Goal: Transaction & Acquisition: Purchase product/service

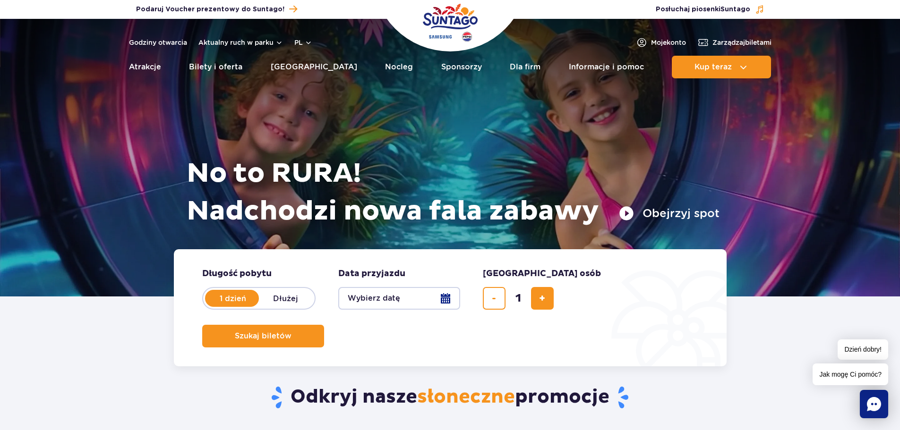
click at [446, 300] on button "Wybierz datę" at bounding box center [399, 298] width 122 height 23
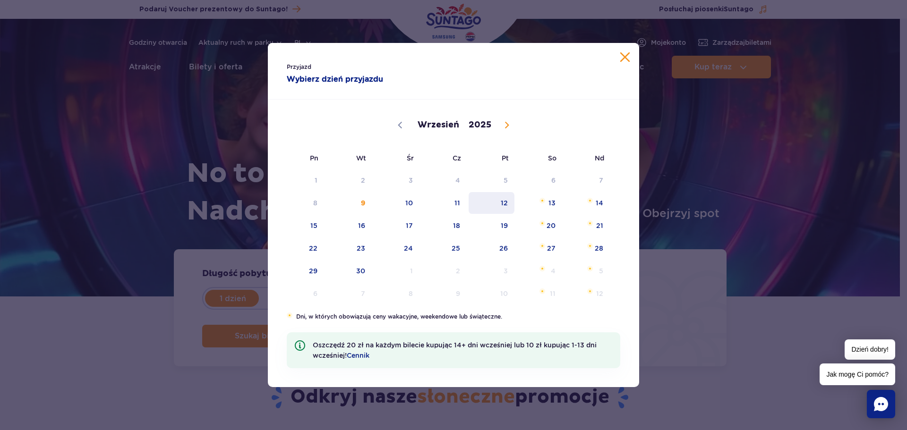
click at [511, 204] on span "12" at bounding box center [492, 203] width 48 height 22
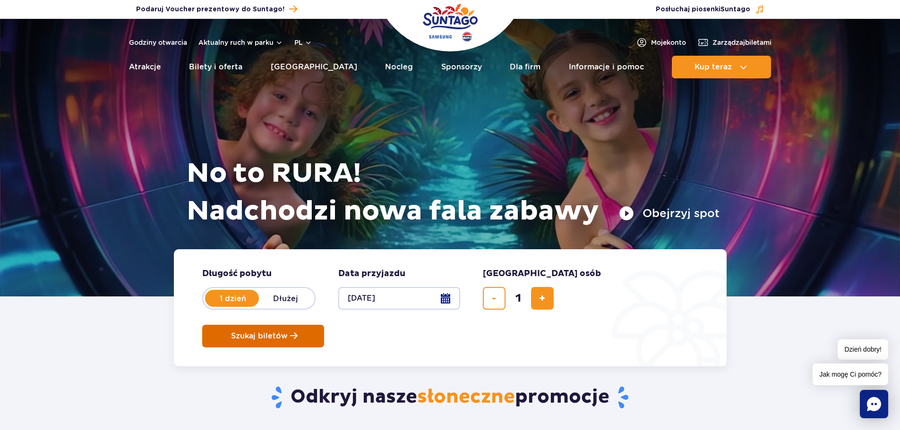
click at [288, 332] on span "Szukaj biletów" at bounding box center [259, 336] width 57 height 9
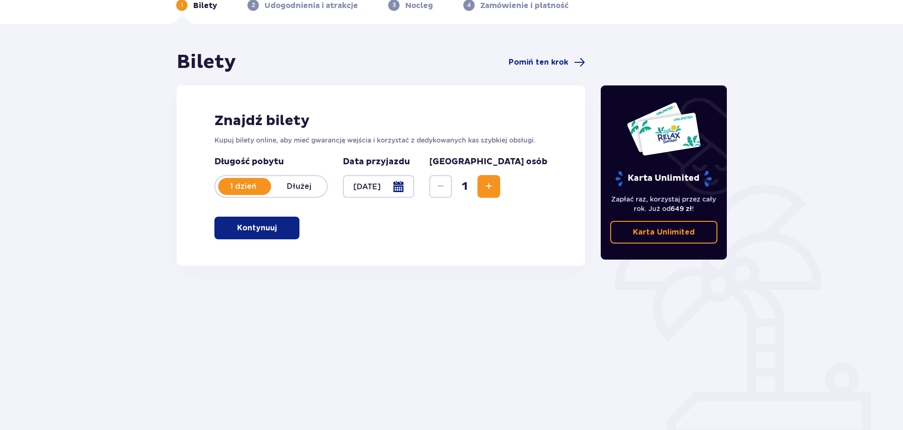
scroll to position [51, 0]
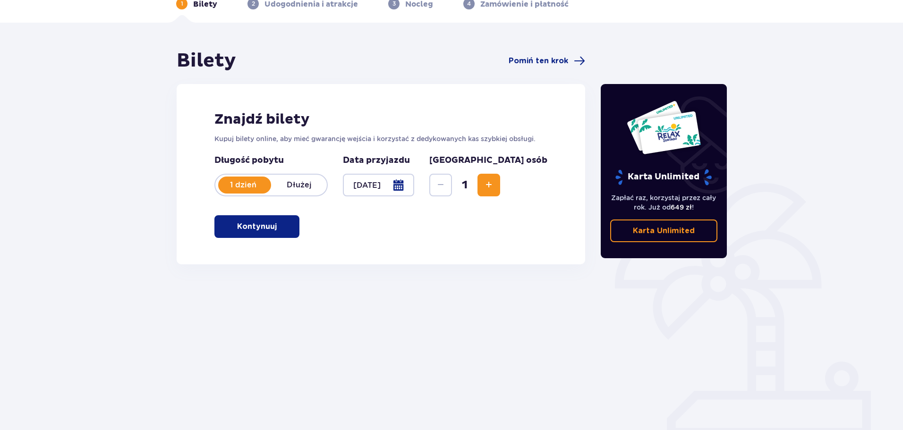
click at [259, 225] on p "Kontynuuj" at bounding box center [257, 227] width 40 height 10
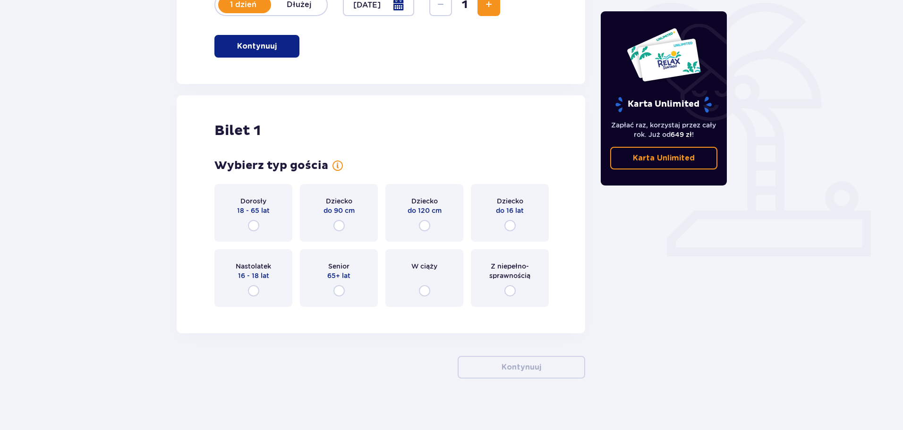
scroll to position [237, 0]
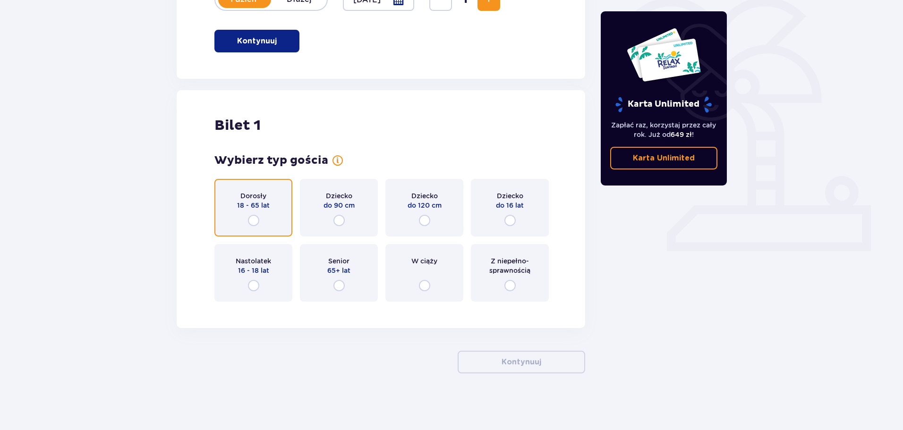
click at [249, 223] on input "radio" at bounding box center [253, 220] width 11 height 11
radio input "true"
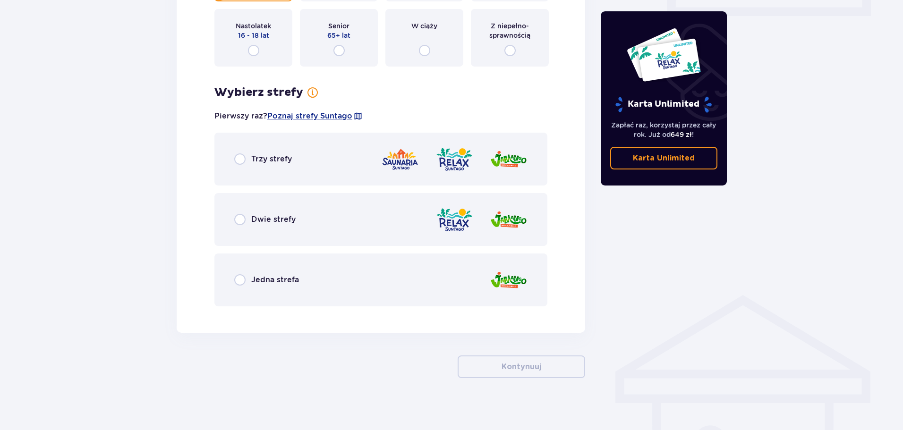
scroll to position [477, 0]
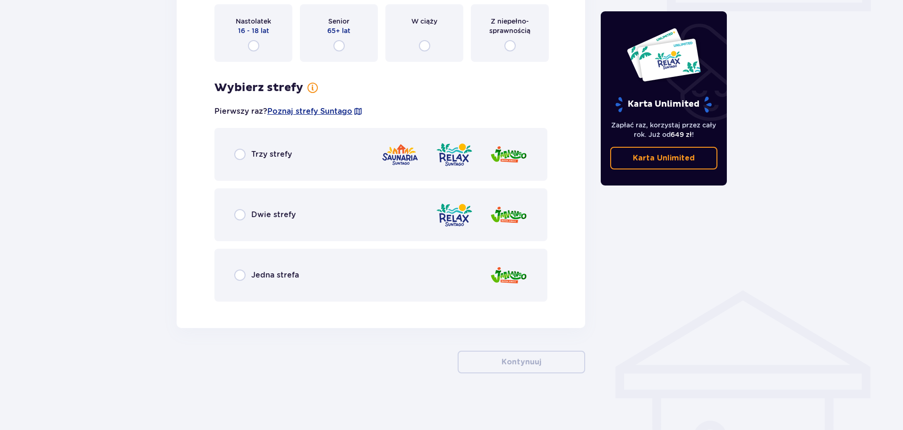
click at [268, 275] on p "Jedna strefa" at bounding box center [275, 275] width 48 height 10
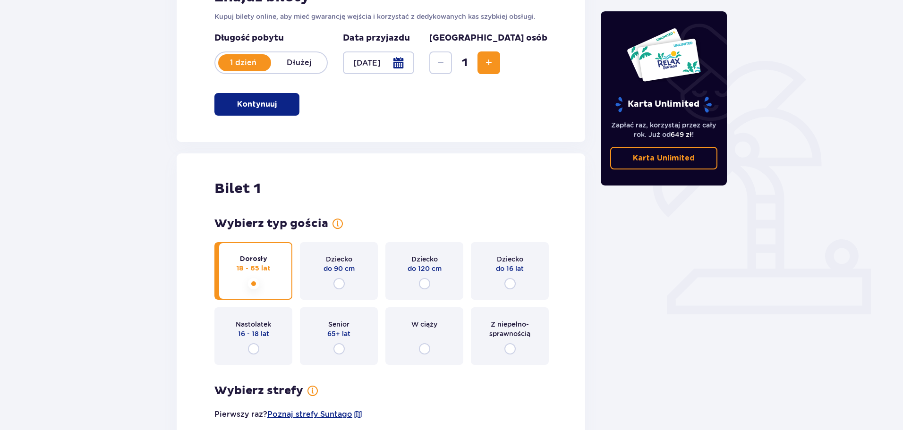
scroll to position [40, 0]
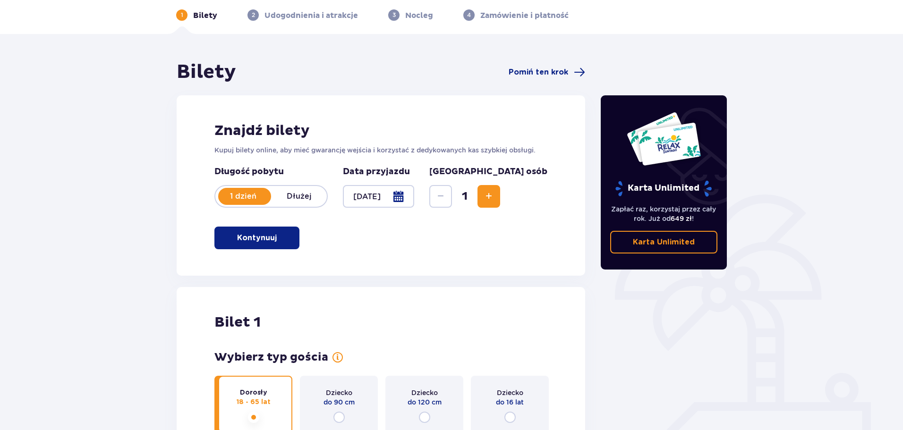
click at [414, 199] on div at bounding box center [378, 196] width 71 height 23
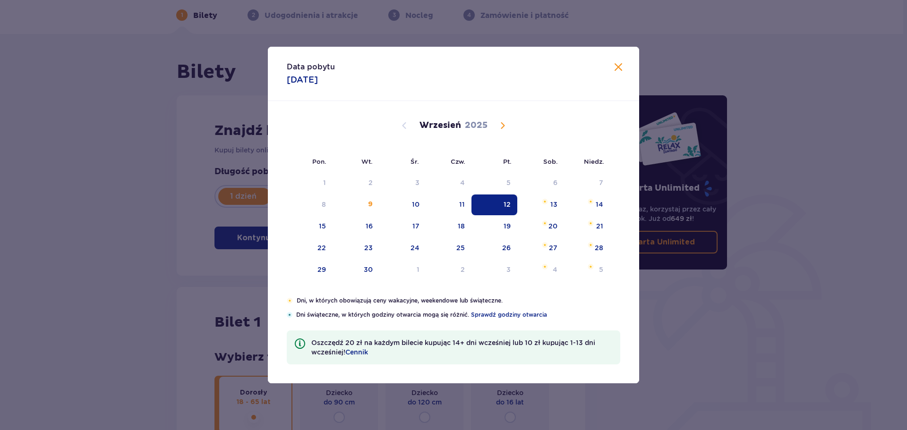
click at [176, 316] on div "Data pobytu 12.09.2025 Pon. Wt. Śr. Czw. Pt. Sob. Niedz. Sierpień 2025 28 29 30…" at bounding box center [453, 215] width 907 height 430
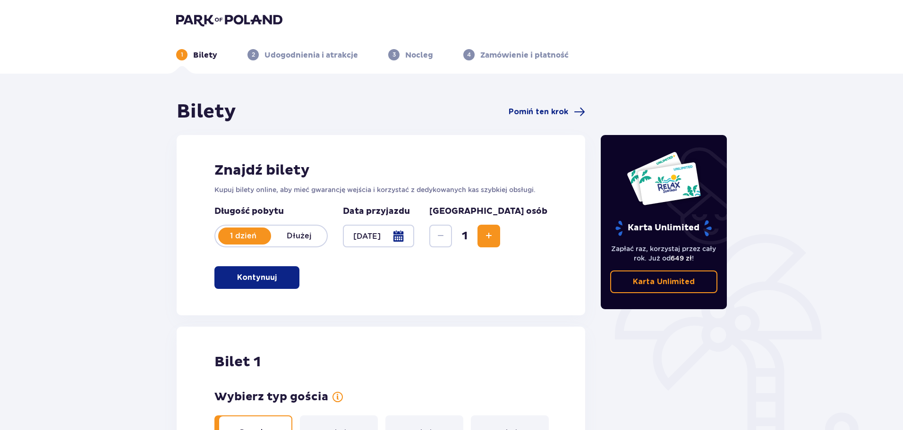
click at [414, 237] on div at bounding box center [378, 236] width 71 height 23
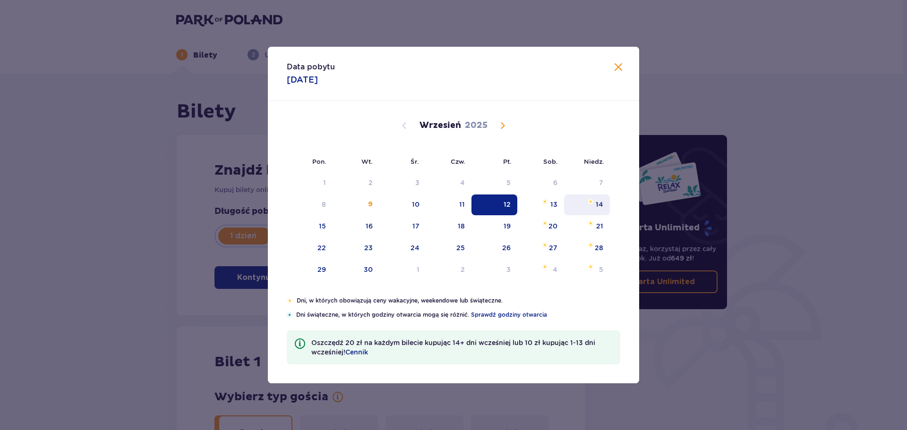
click at [593, 206] on div "14" at bounding box center [587, 205] width 46 height 21
type input "14.09.25"
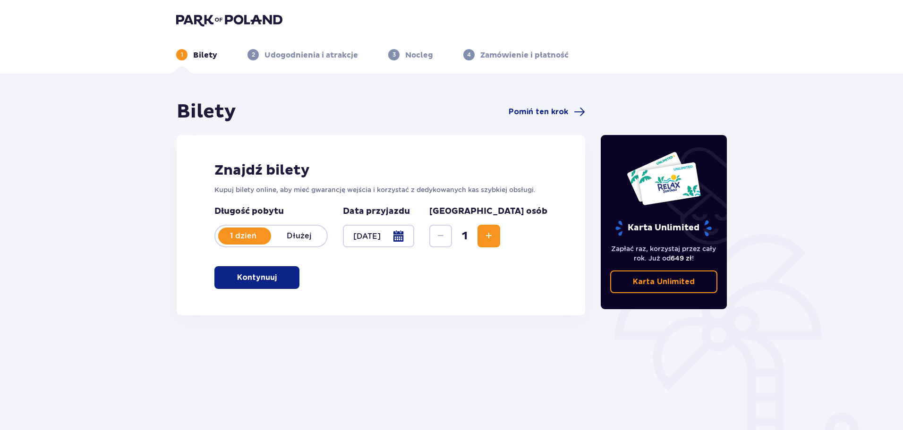
click at [262, 280] on p "Kontynuuj" at bounding box center [257, 278] width 40 height 10
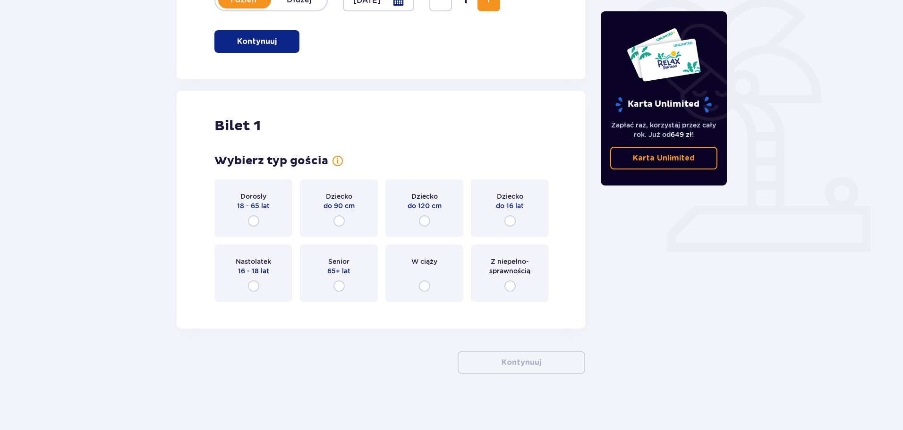
scroll to position [237, 0]
click at [256, 221] on input "radio" at bounding box center [253, 220] width 11 height 11
radio input "true"
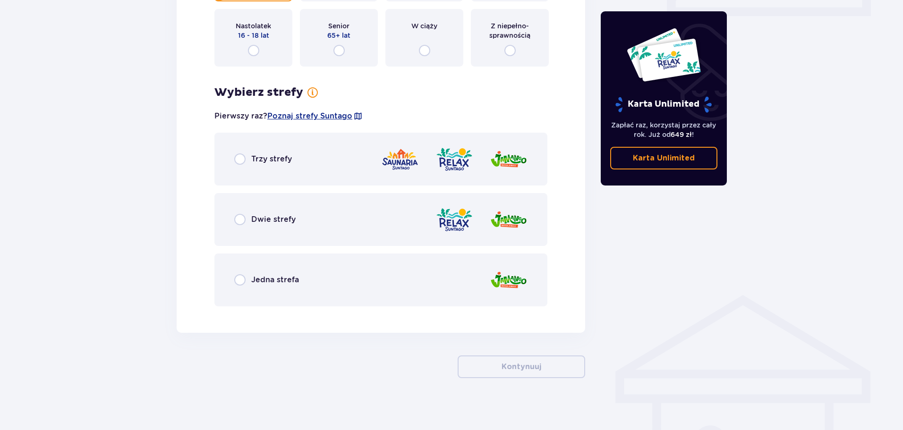
scroll to position [477, 0]
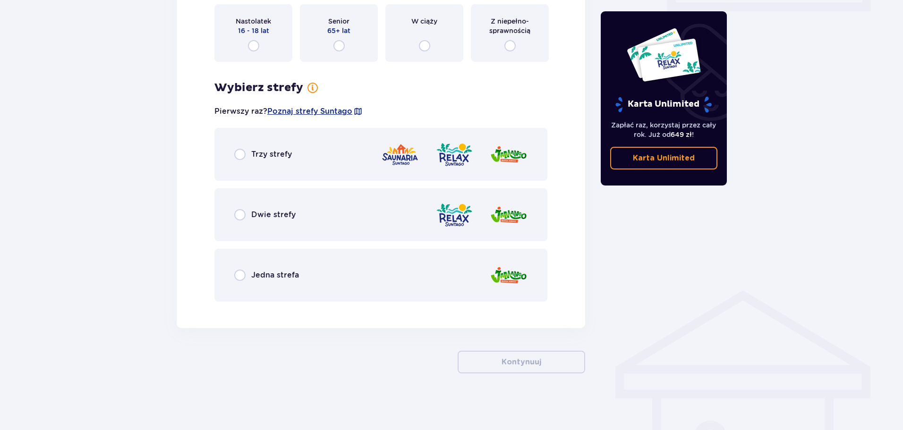
click at [262, 275] on p "Jedna strefa" at bounding box center [275, 275] width 48 height 10
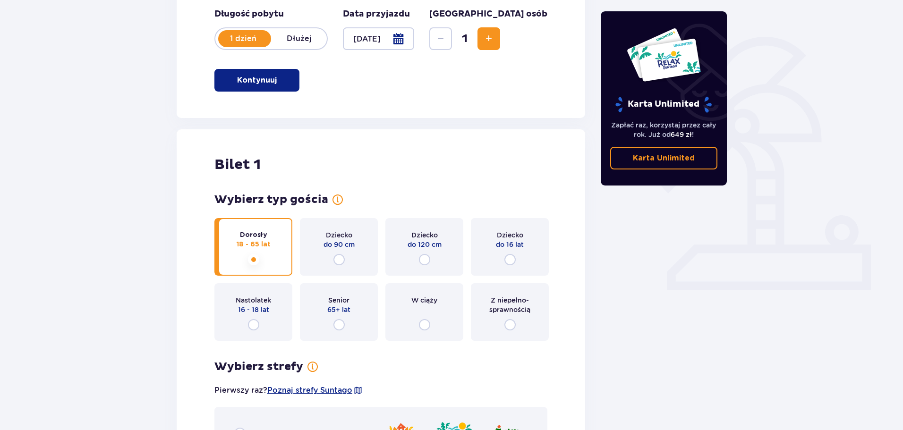
scroll to position [142, 0]
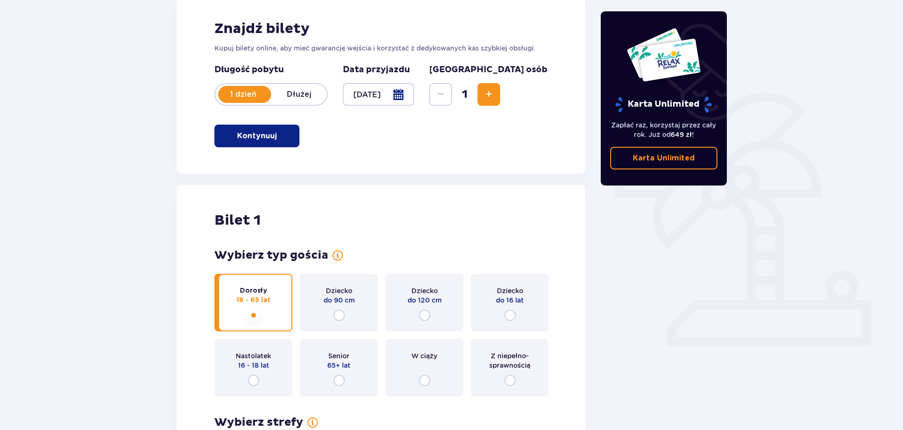
click at [495, 93] on span "Increase" at bounding box center [488, 94] width 11 height 11
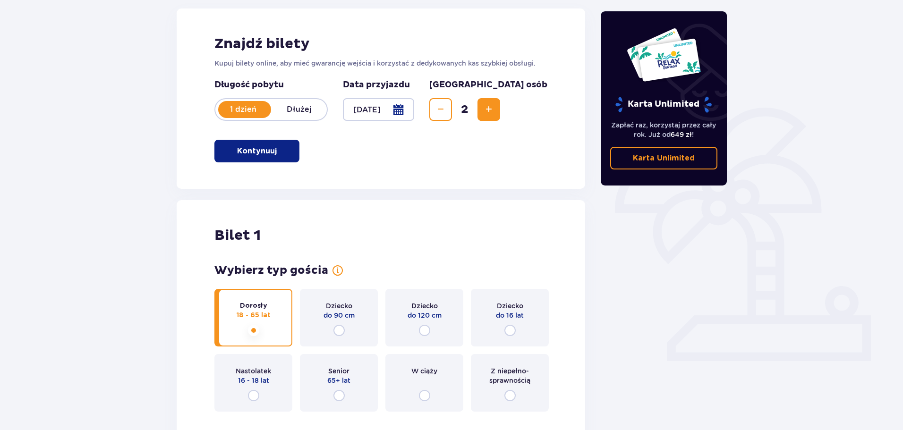
click at [495, 106] on span "Increase" at bounding box center [488, 109] width 11 height 11
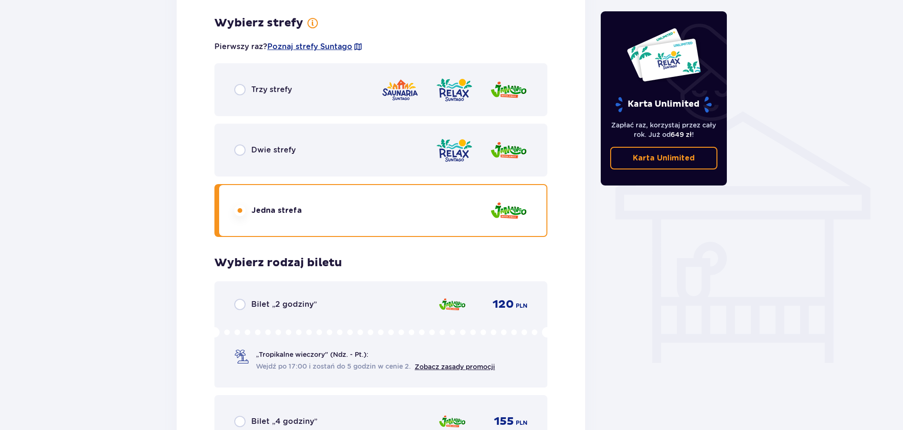
scroll to position [807, 0]
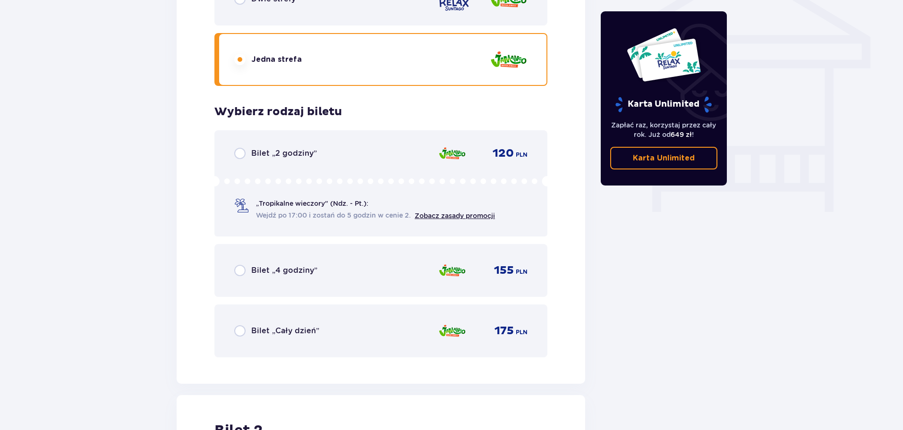
click at [276, 149] on p "Bilet „2 godziny”" at bounding box center [284, 153] width 66 height 10
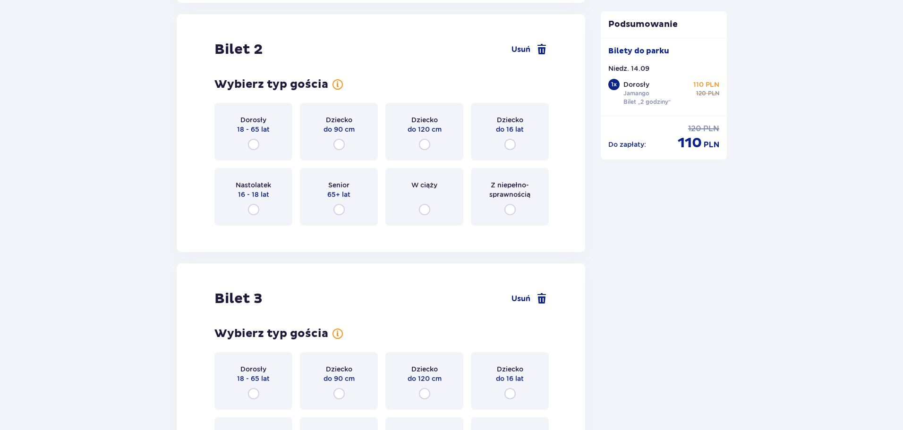
scroll to position [1191, 0]
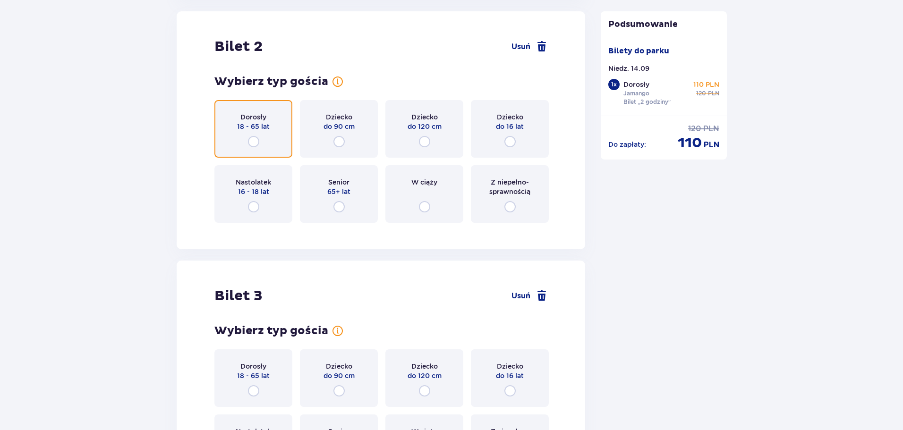
click at [256, 144] on input "radio" at bounding box center [253, 141] width 11 height 11
radio input "true"
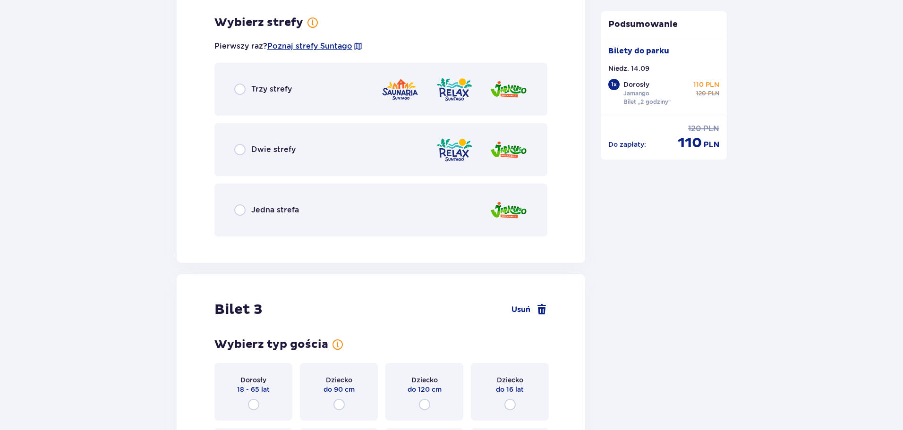
scroll to position [1422, 0]
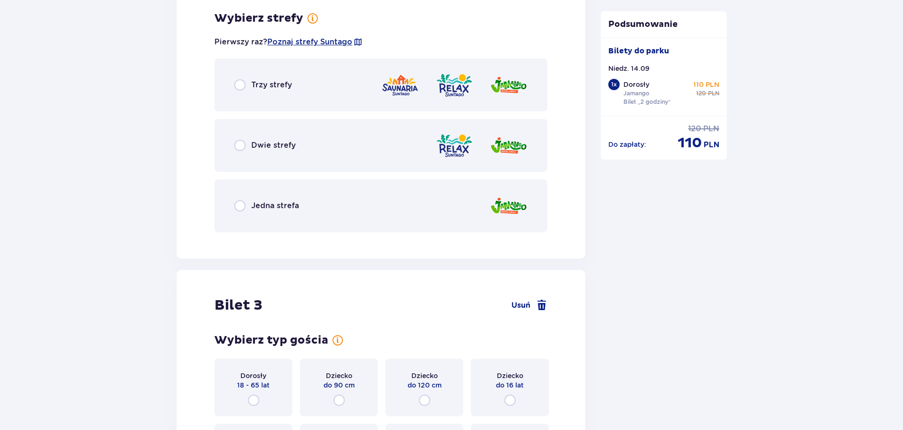
click at [255, 213] on div "Jedna strefa" at bounding box center [381, 206] width 333 height 53
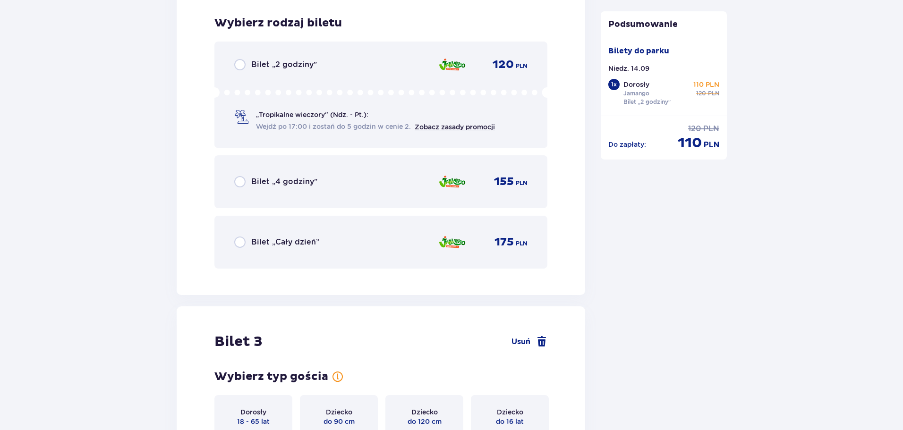
scroll to position [1662, 0]
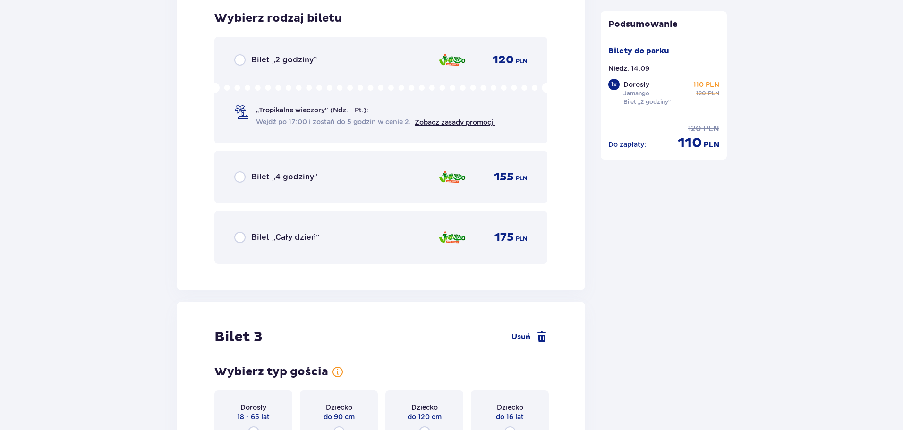
click at [265, 63] on p "Bilet „2 godziny”" at bounding box center [284, 60] width 66 height 10
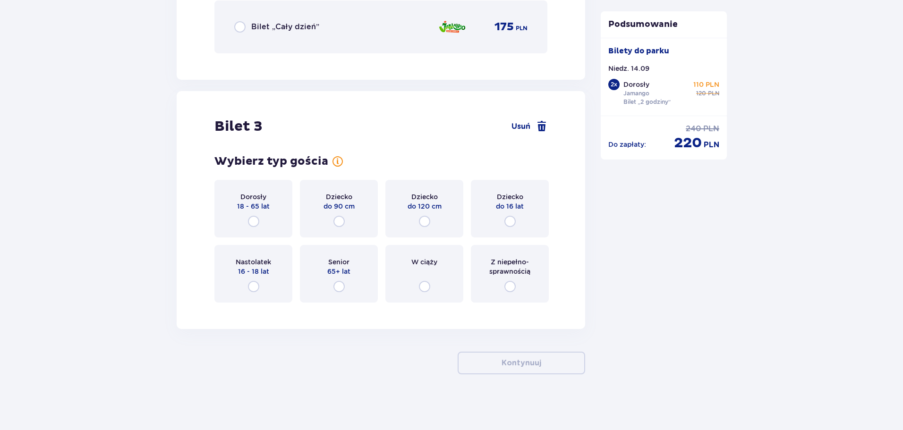
scroll to position [1873, 0]
click at [425, 222] on input "radio" at bounding box center [424, 220] width 11 height 11
radio input "true"
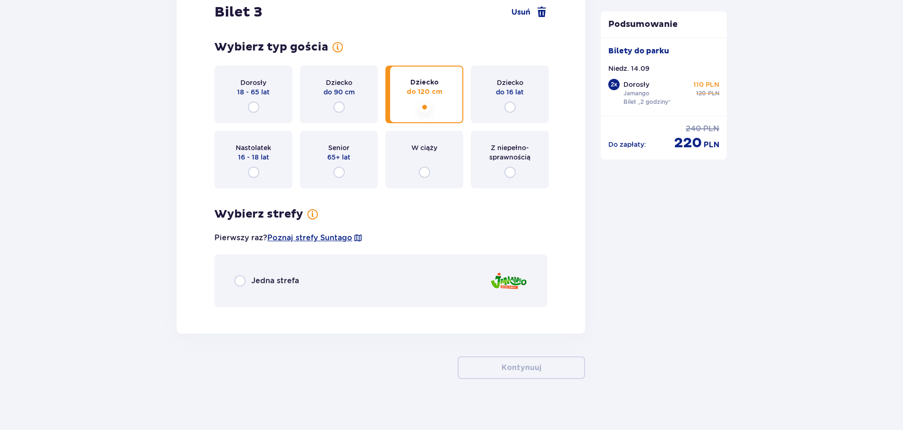
scroll to position [1992, 0]
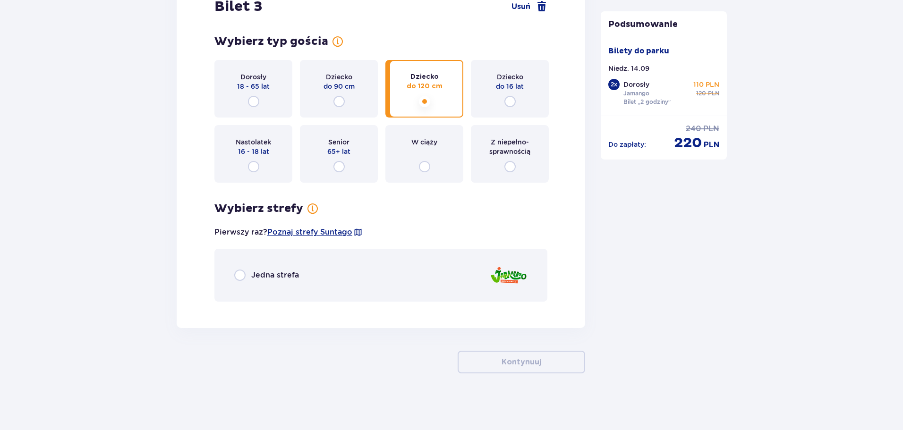
click at [255, 275] on p "Jedna strefa" at bounding box center [275, 275] width 48 height 10
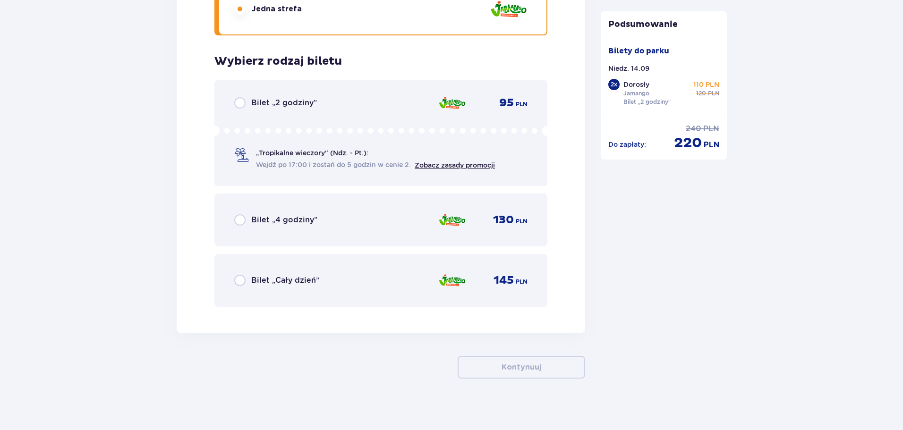
scroll to position [2264, 0]
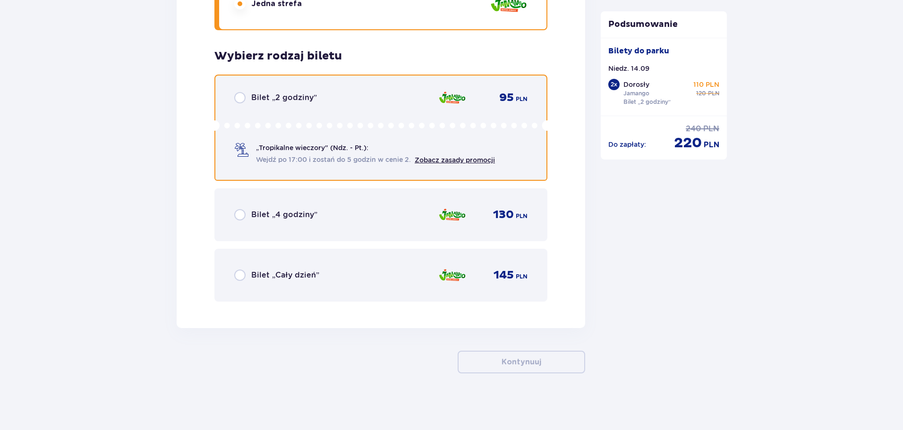
click at [243, 96] on input "radio" at bounding box center [239, 97] width 11 height 11
radio input "true"
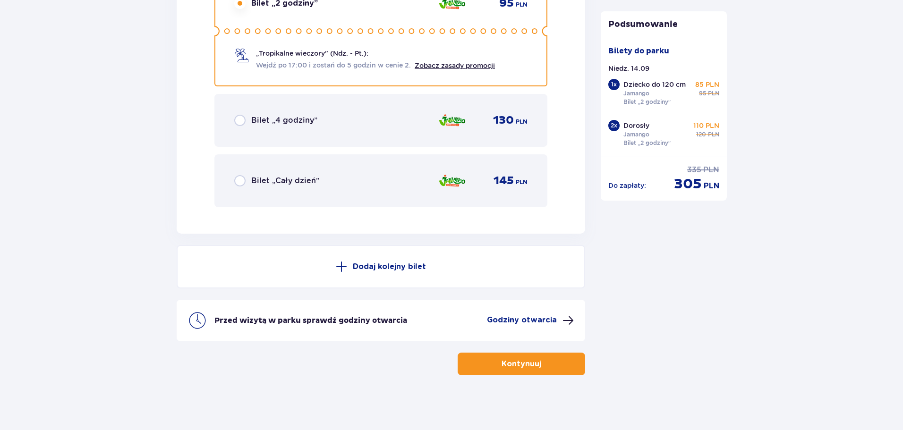
scroll to position [2361, 0]
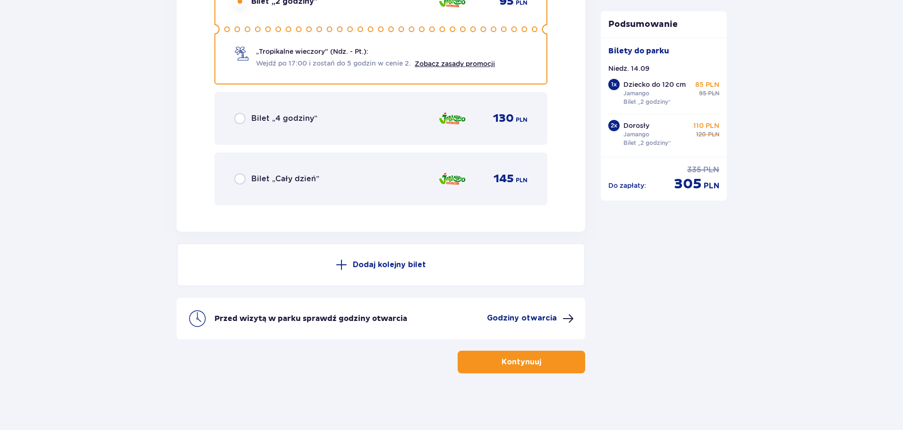
click at [528, 363] on p "Kontynuuj" at bounding box center [522, 362] width 40 height 10
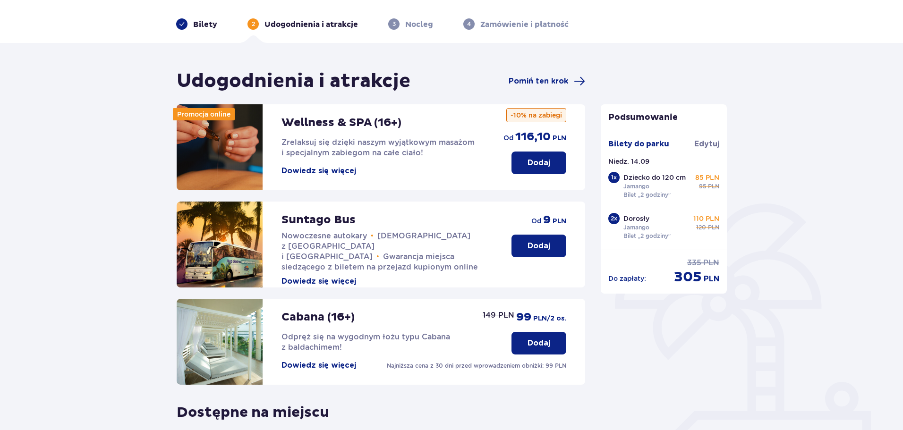
scroll to position [21, 0]
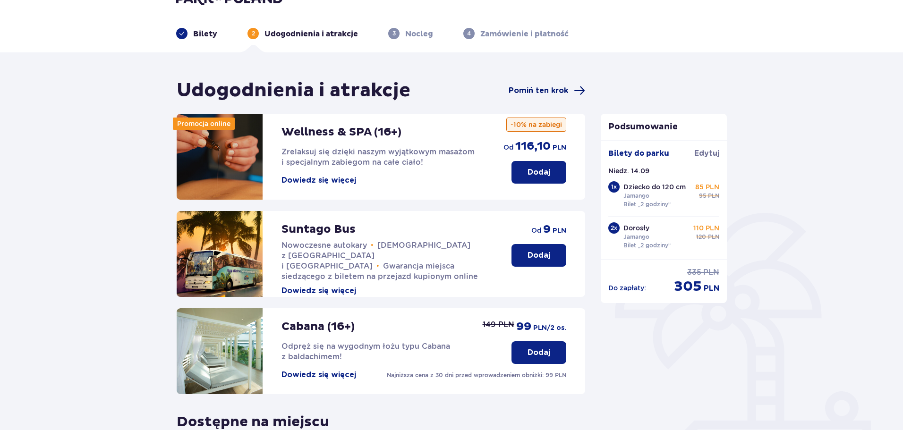
click at [561, 92] on span "Pomiń ten krok" at bounding box center [539, 91] width 60 height 10
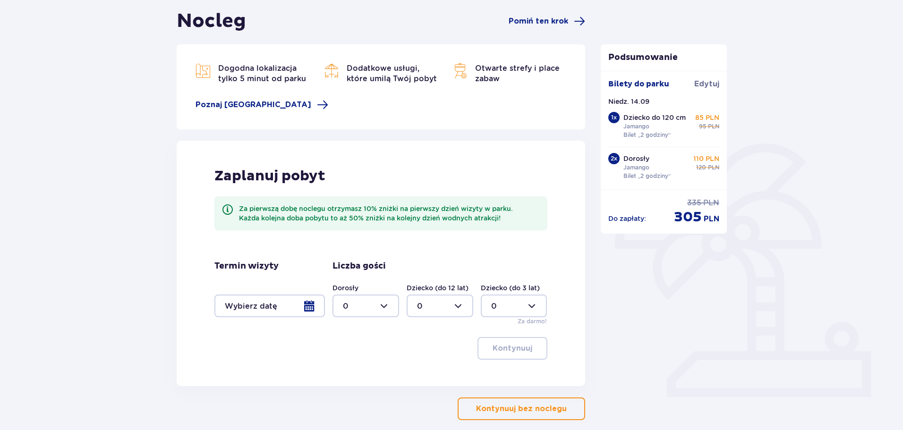
scroll to position [94, 0]
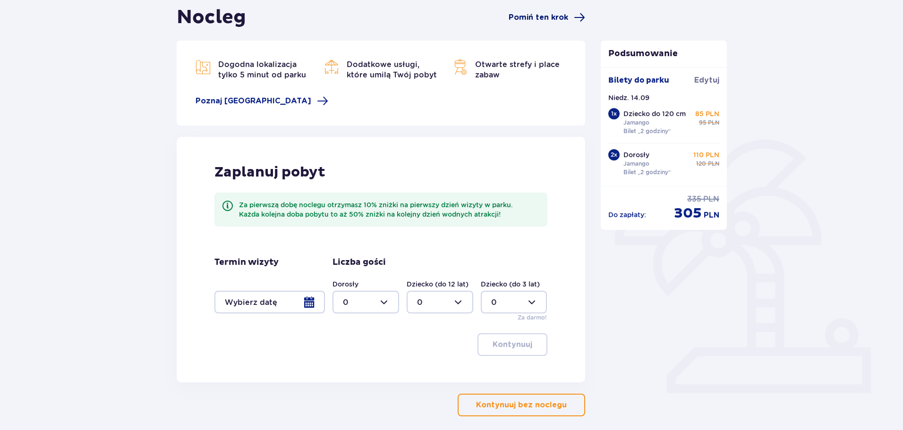
click at [550, 17] on span "Pomiń ten krok" at bounding box center [539, 17] width 60 height 10
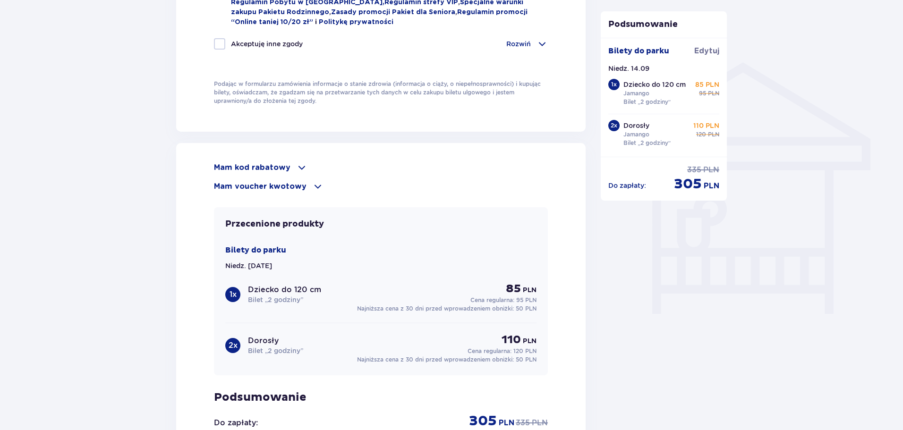
scroll to position [709, 0]
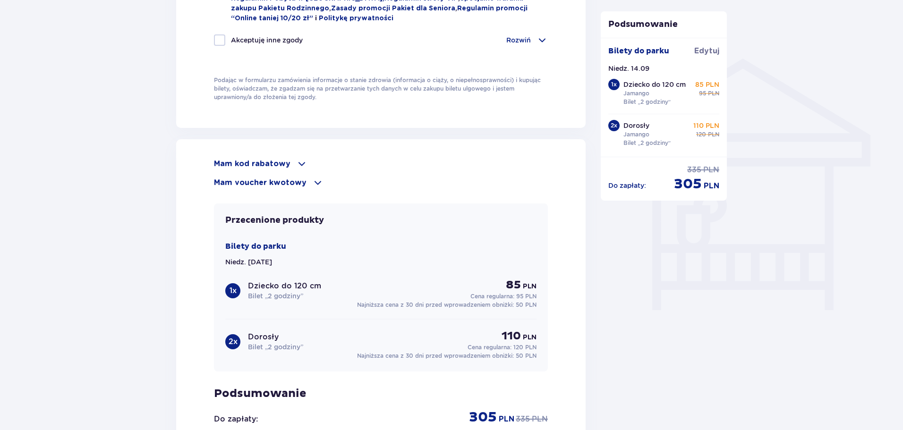
click at [300, 163] on span at bounding box center [301, 163] width 11 height 11
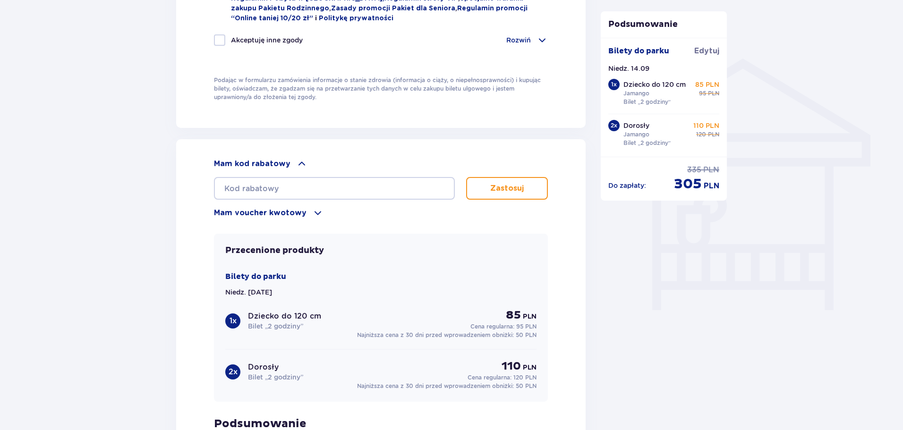
click at [300, 163] on span at bounding box center [301, 163] width 11 height 11
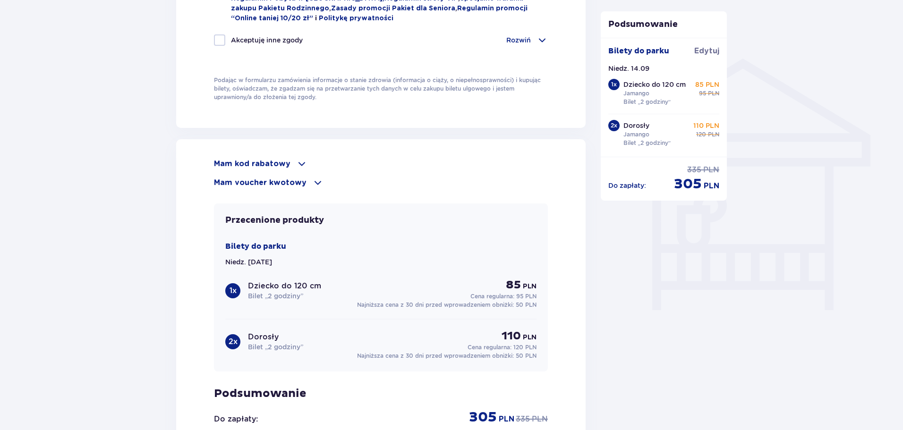
click at [313, 180] on span at bounding box center [317, 182] width 11 height 11
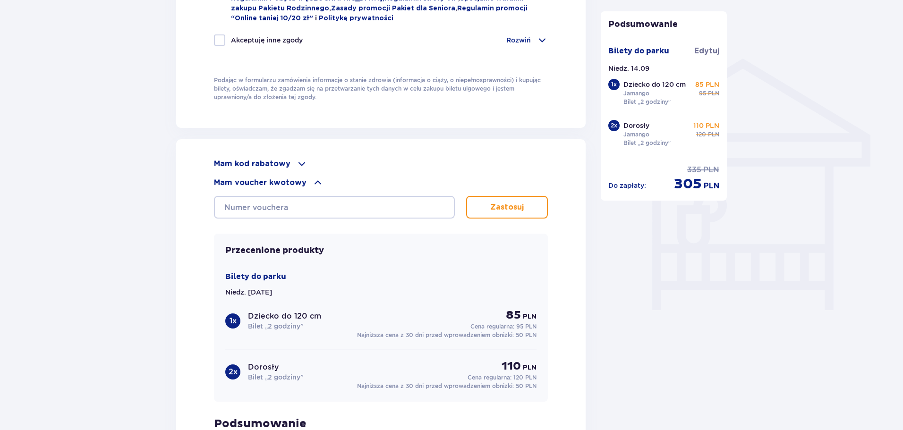
click at [313, 180] on span at bounding box center [317, 182] width 11 height 11
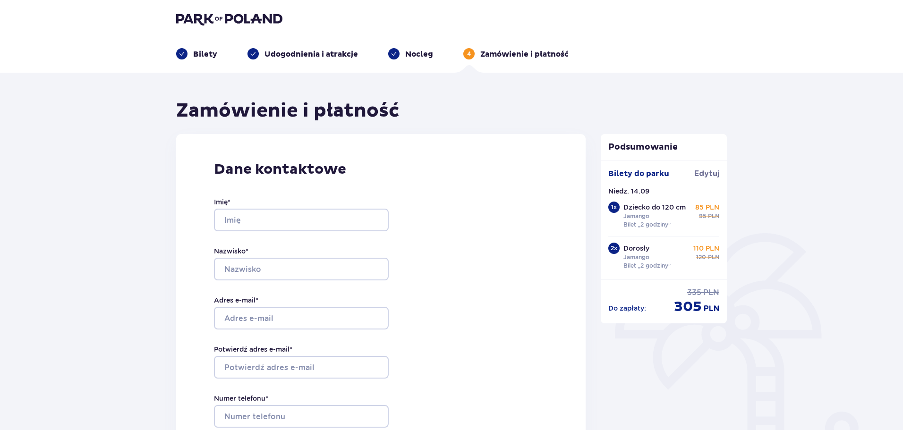
scroll to position [0, 0]
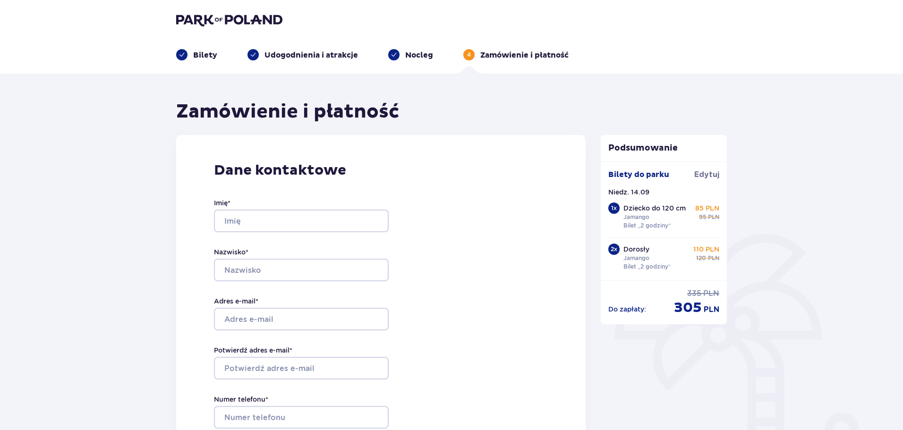
click at [500, 155] on div "Dane kontaktowe Imię * Nazwisko * Adres e-mail * Potwierdź adres e-mail * Numer…" at bounding box center [381, 333] width 410 height 397
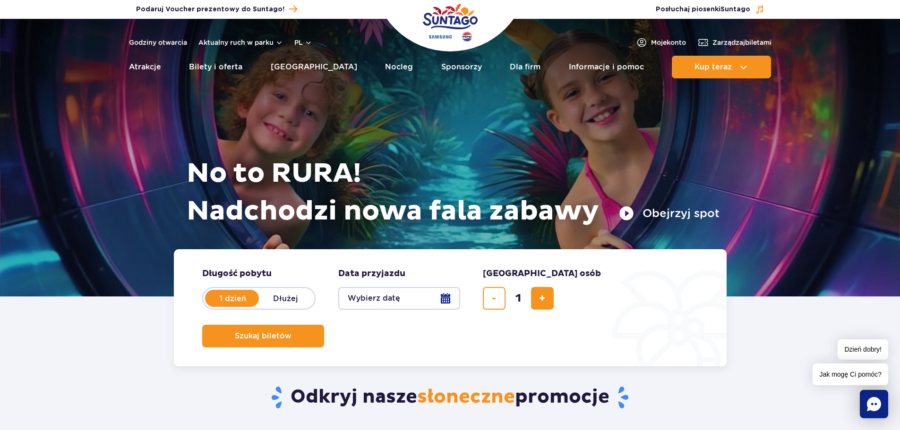
drag, startPoint x: 191, startPoint y: 164, endPoint x: 646, endPoint y: 407, distance: 515.5
click at [646, 407] on h2 "Odkryj nasze słoneczne promocje" at bounding box center [449, 398] width 553 height 25
drag, startPoint x: 652, startPoint y: 403, endPoint x: 187, endPoint y: 177, distance: 517.3
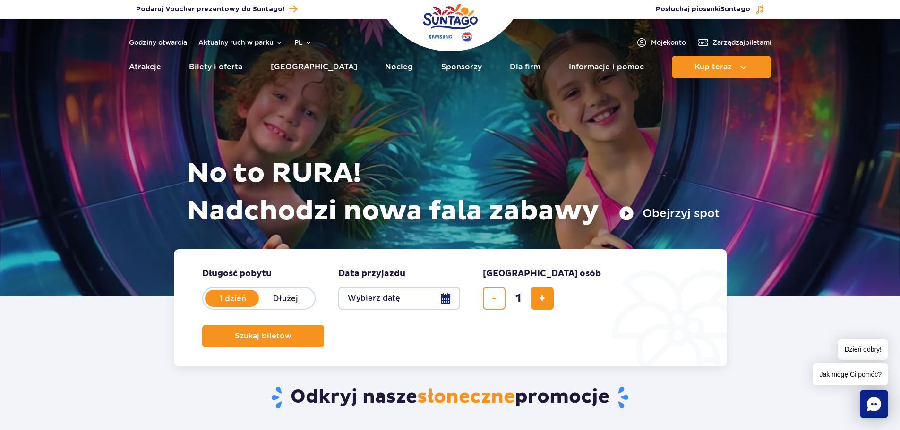
click at [187, 177] on h1 "No to RURA! Nadchodzi nowa fala zabawy" at bounding box center [453, 193] width 533 height 76
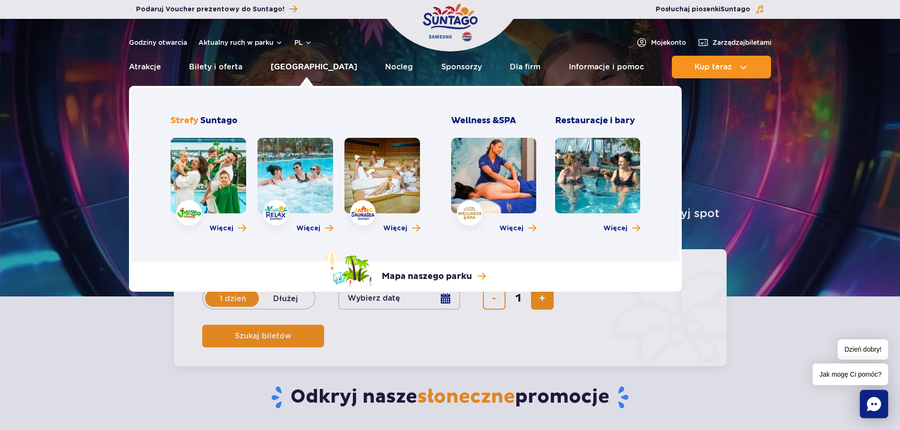
click at [309, 70] on link "[GEOGRAPHIC_DATA]" at bounding box center [314, 67] width 86 height 23
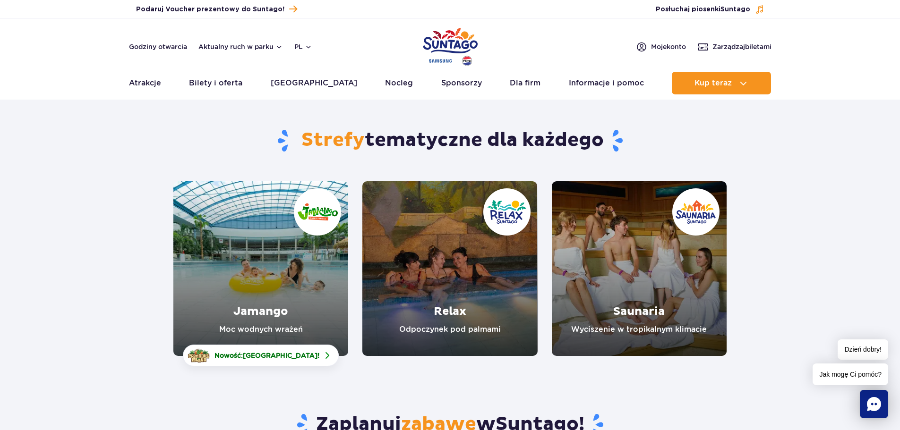
click at [273, 320] on link "Jamango" at bounding box center [260, 268] width 175 height 175
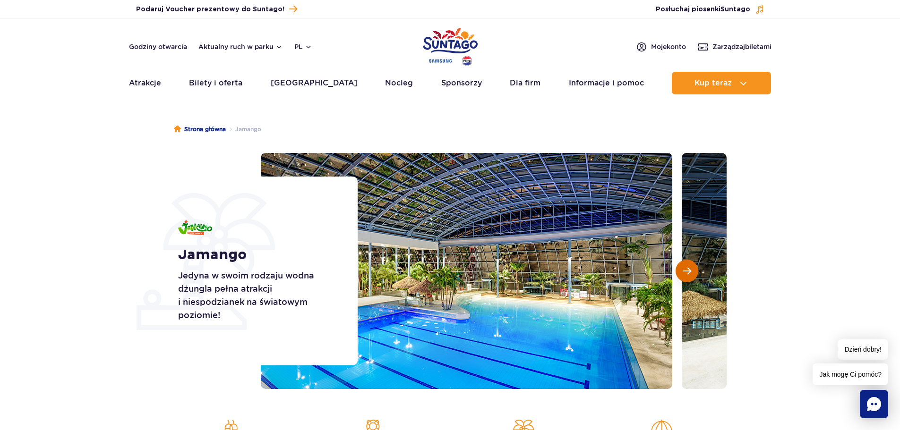
click at [682, 272] on button "Następny slajd" at bounding box center [687, 271] width 23 height 23
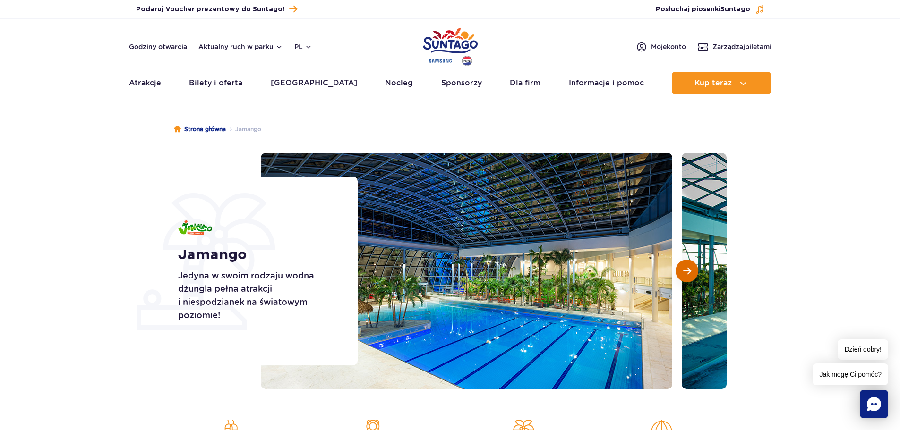
click at [682, 272] on button "Następny slajd" at bounding box center [687, 271] width 23 height 23
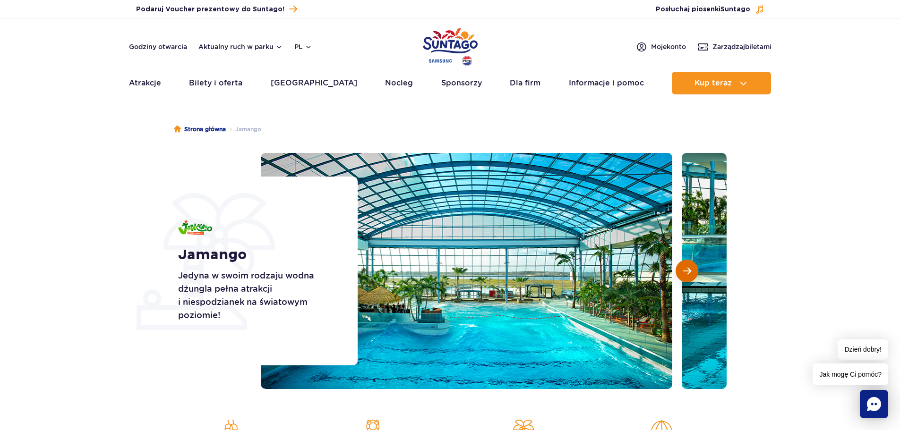
click at [682, 272] on button "Następny slajd" at bounding box center [687, 271] width 23 height 23
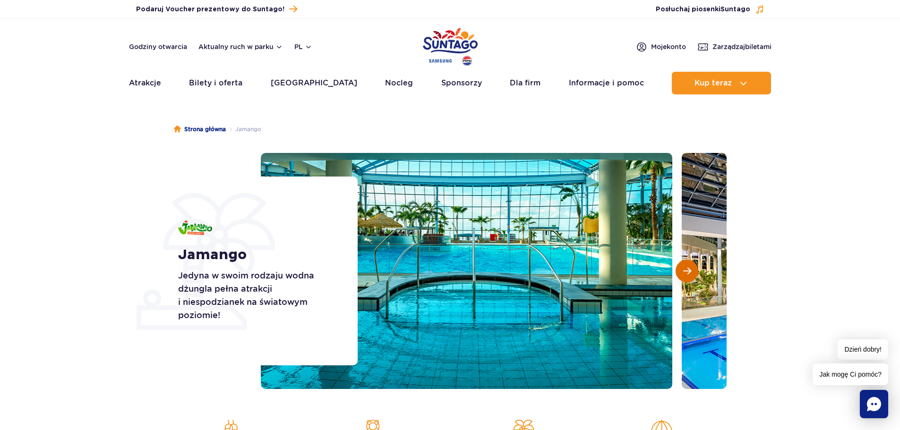
click at [682, 272] on button "Następny slajd" at bounding box center [687, 271] width 23 height 23
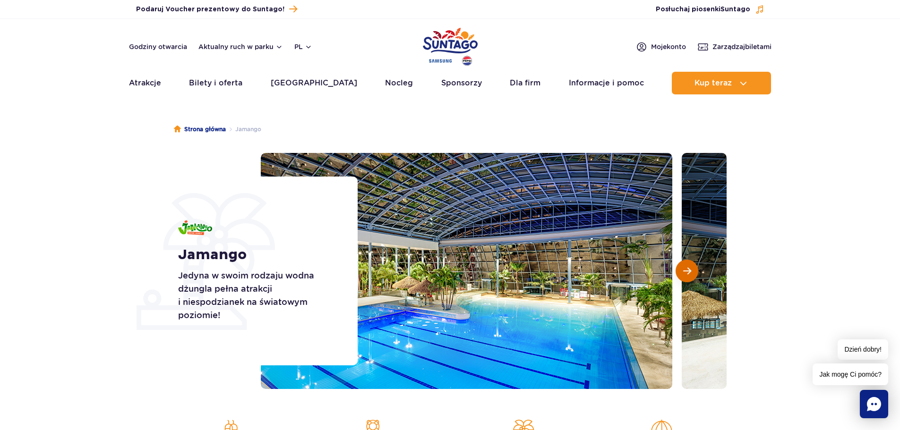
click at [682, 272] on button "Następny slajd" at bounding box center [687, 271] width 23 height 23
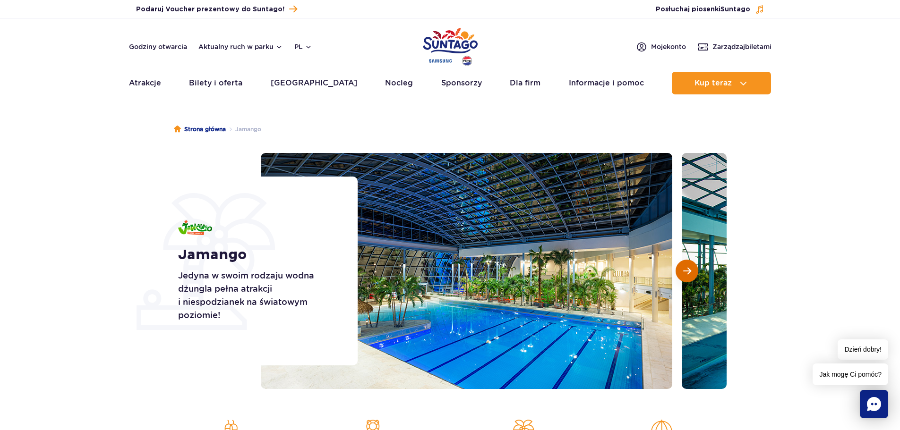
click at [682, 272] on button "Następny slajd" at bounding box center [687, 271] width 23 height 23
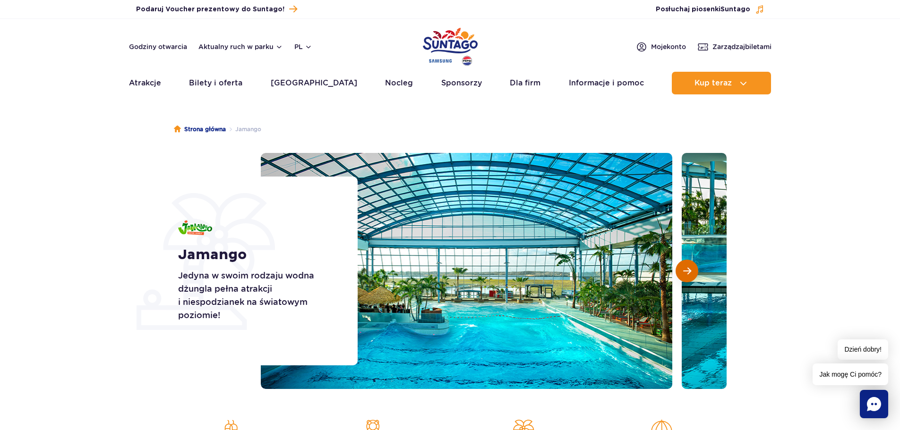
click at [682, 272] on button "Następny slajd" at bounding box center [687, 271] width 23 height 23
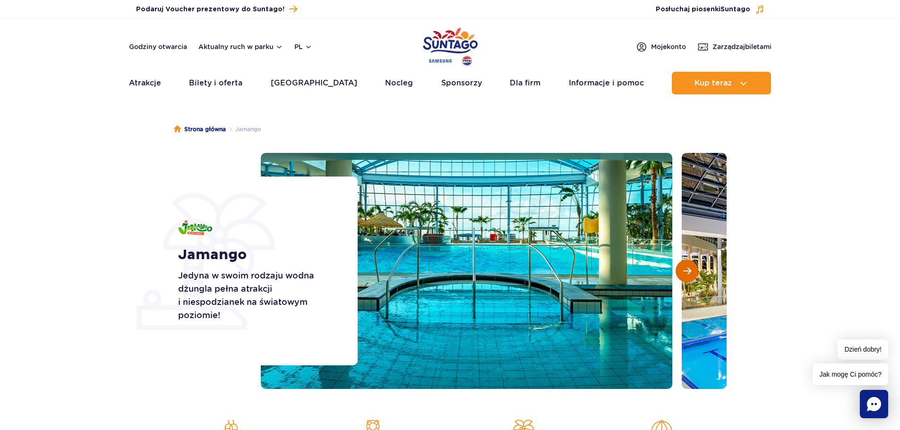
click at [682, 272] on button "Następny slajd" at bounding box center [687, 271] width 23 height 23
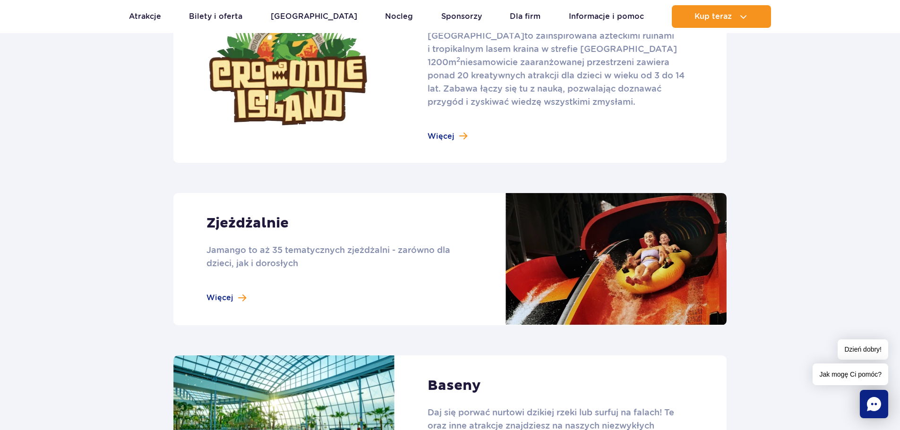
scroll to position [661, 0]
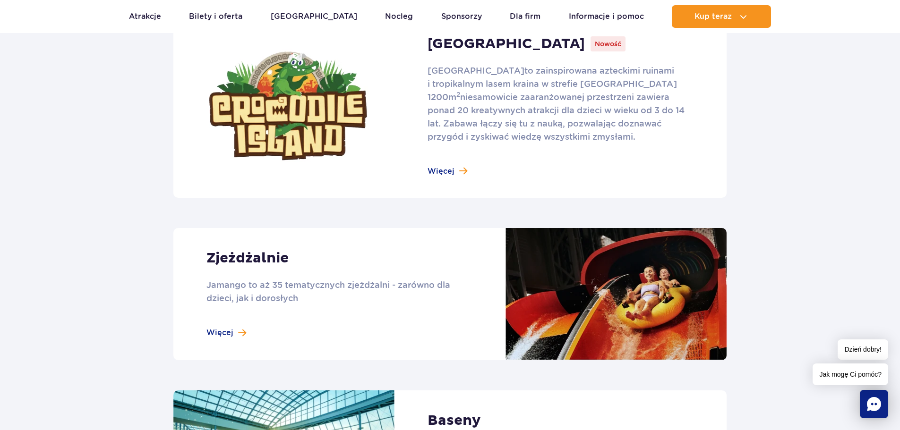
click at [448, 172] on link at bounding box center [449, 106] width 553 height 184
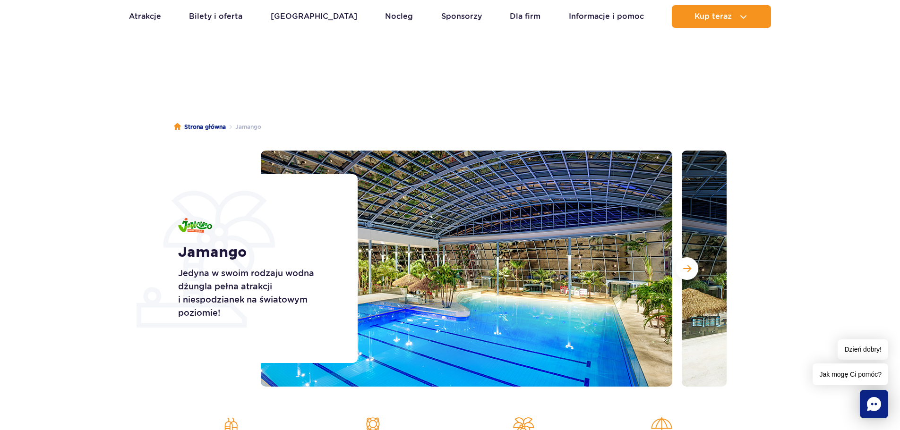
scroll to position [0, 0]
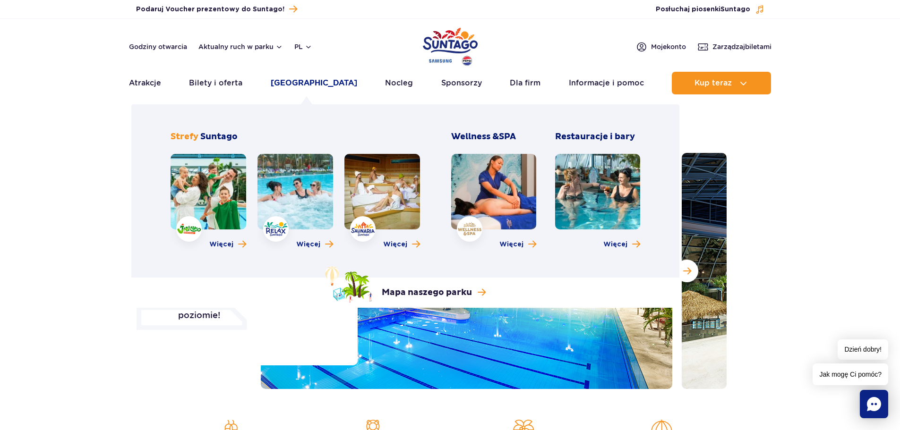
click at [297, 81] on link "[GEOGRAPHIC_DATA]" at bounding box center [314, 83] width 86 height 23
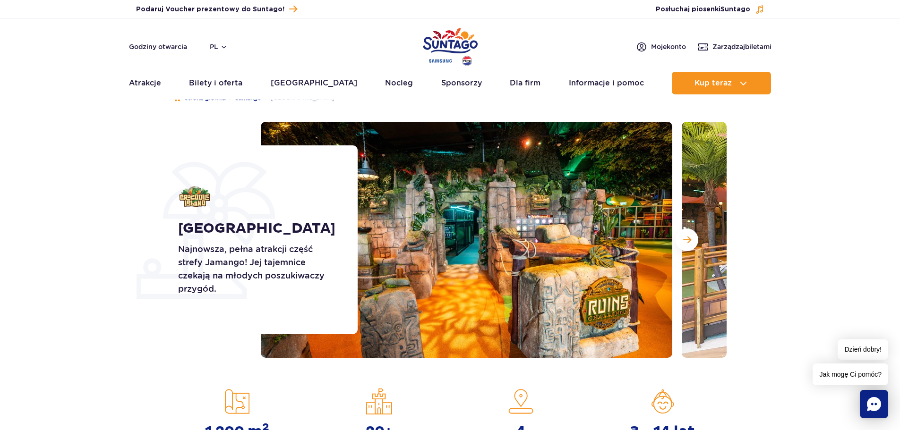
scroll to position [47, 0]
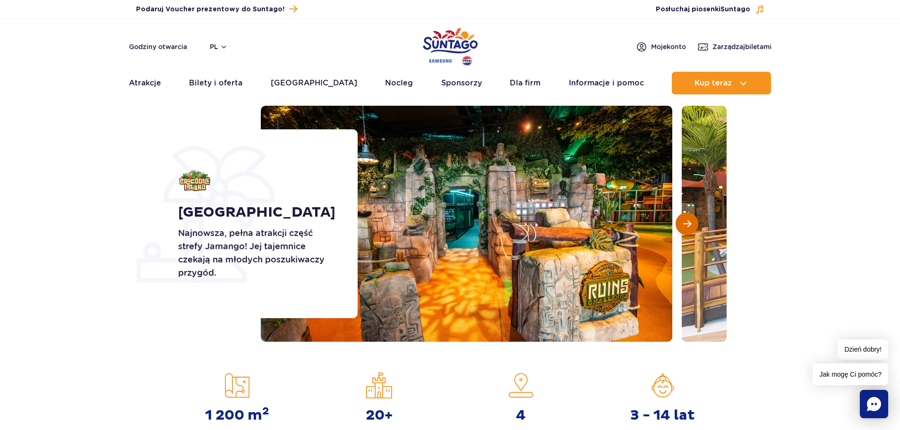
click at [681, 221] on button "Następny slajd" at bounding box center [687, 224] width 23 height 23
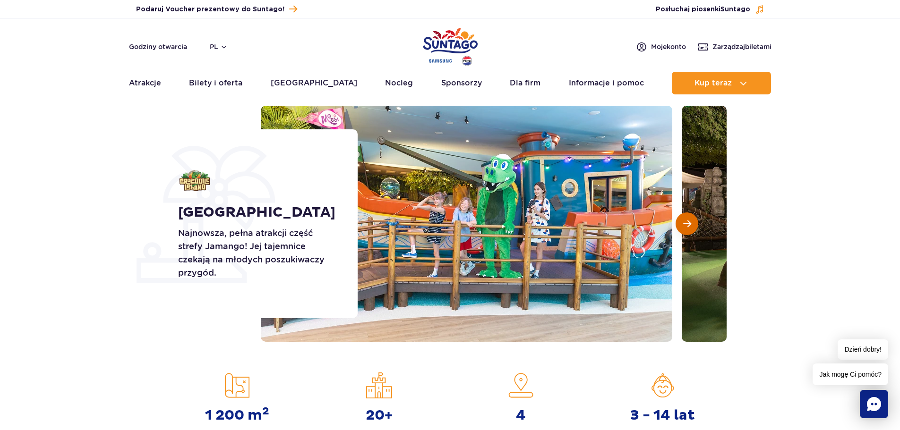
click at [687, 221] on span "Następny slajd" at bounding box center [687, 224] width 8 height 9
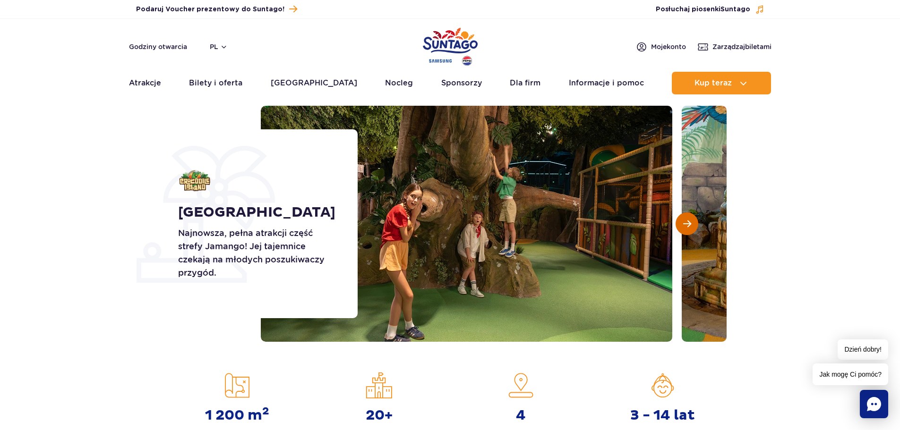
click at [687, 221] on span "Następny slajd" at bounding box center [687, 224] width 8 height 9
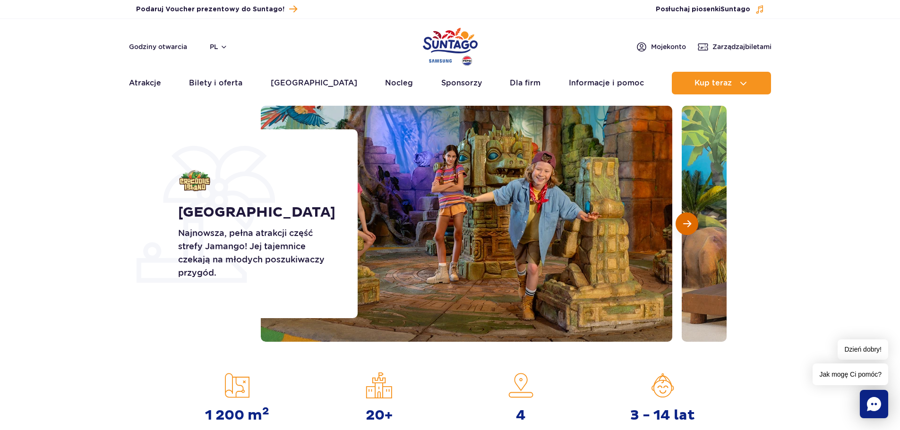
click at [687, 221] on span "Następny slajd" at bounding box center [687, 224] width 8 height 9
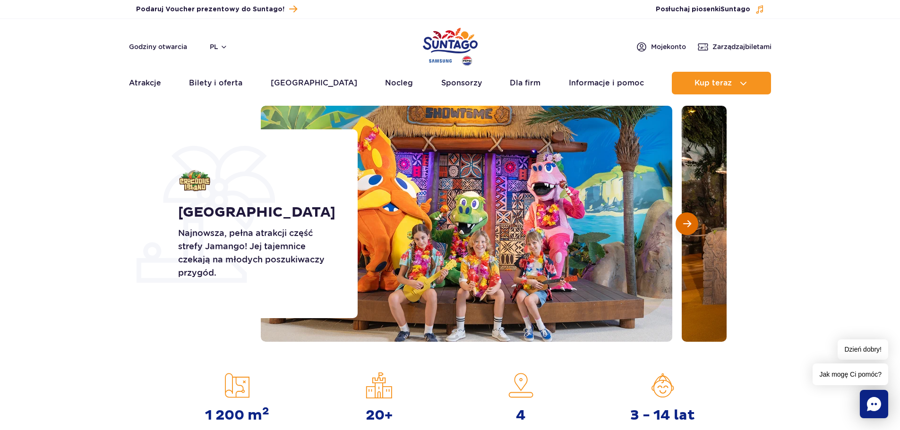
click at [687, 221] on span "Następny slajd" at bounding box center [687, 224] width 8 height 9
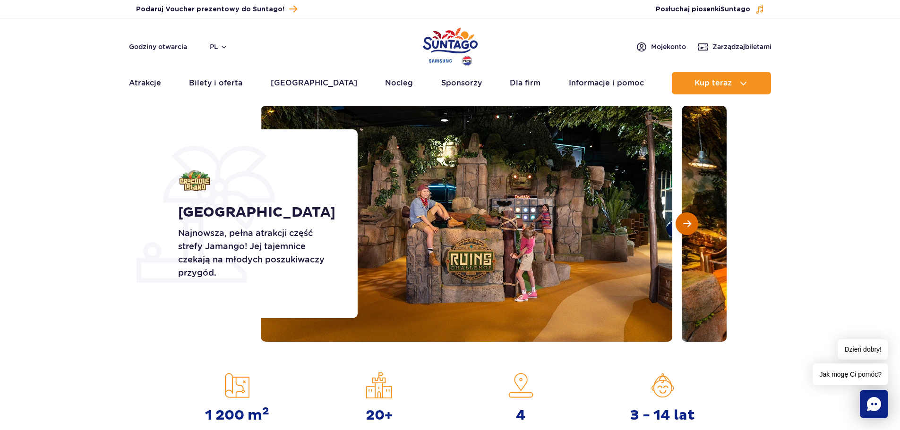
click at [687, 221] on span "Następny slajd" at bounding box center [687, 224] width 8 height 9
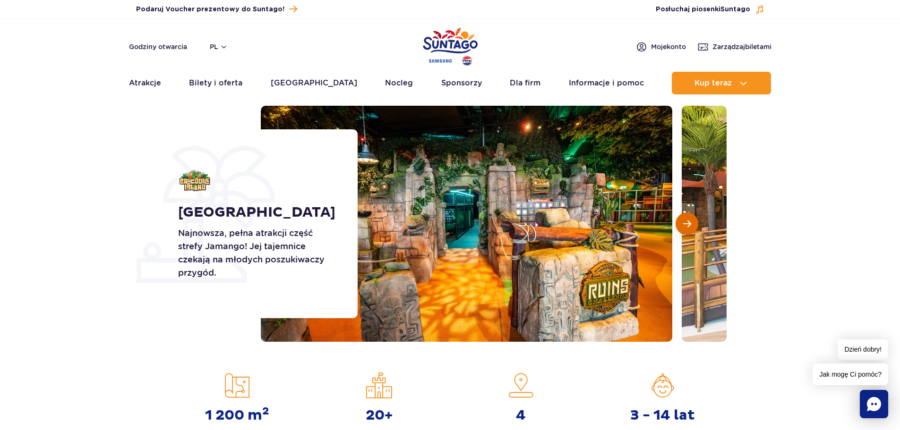
click at [687, 221] on span "Następny slajd" at bounding box center [687, 224] width 8 height 9
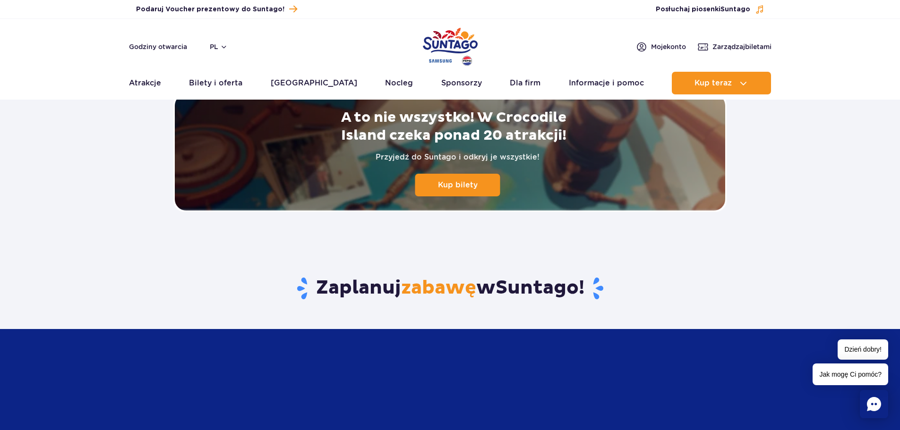
scroll to position [2126, 0]
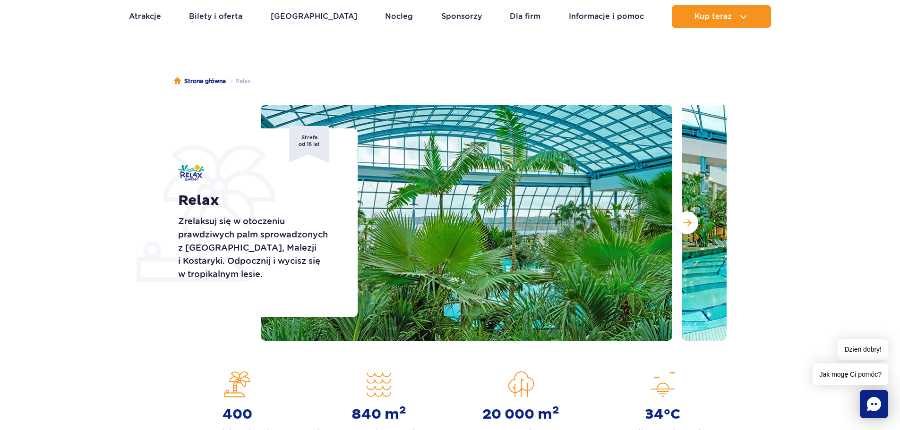
scroll to position [47, 0]
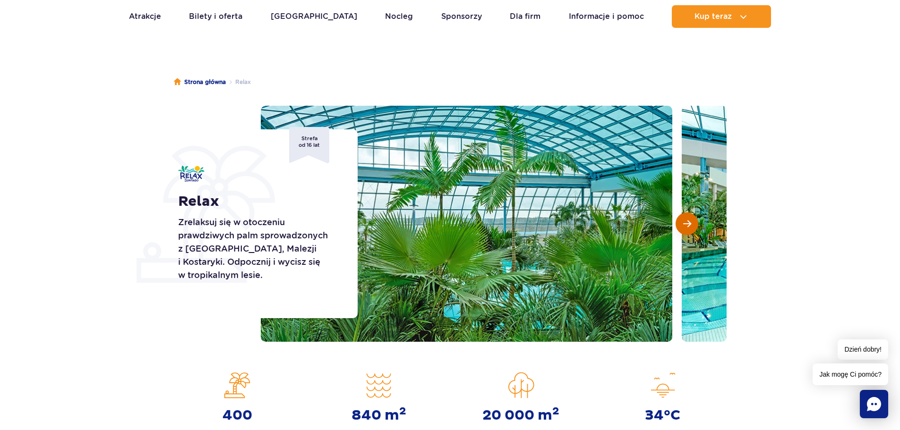
click at [685, 220] on span "Następny slajd" at bounding box center [687, 224] width 8 height 9
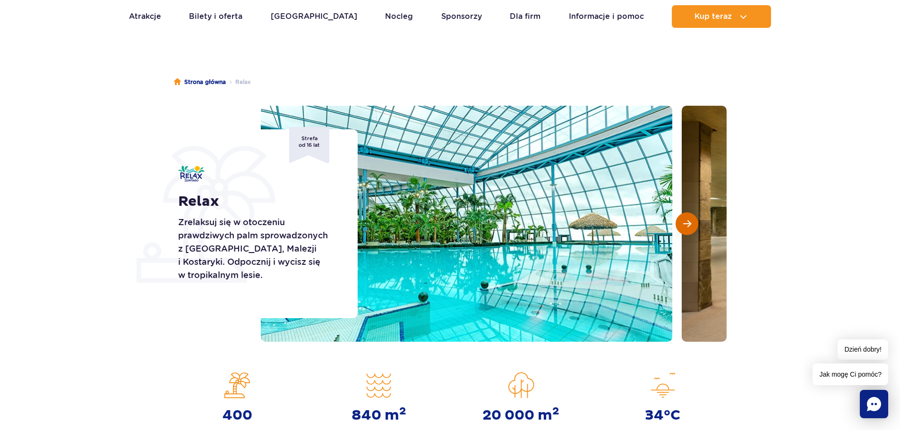
click at [685, 220] on span "Następny slajd" at bounding box center [687, 224] width 8 height 9
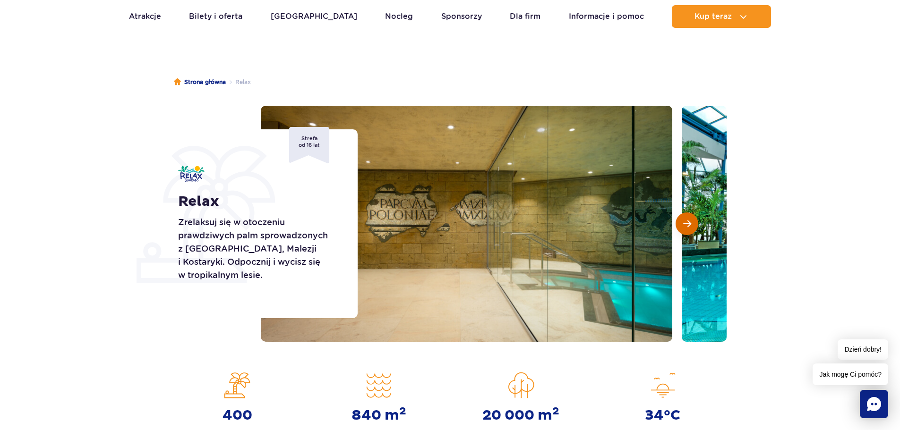
click at [685, 220] on span "Następny slajd" at bounding box center [687, 224] width 8 height 9
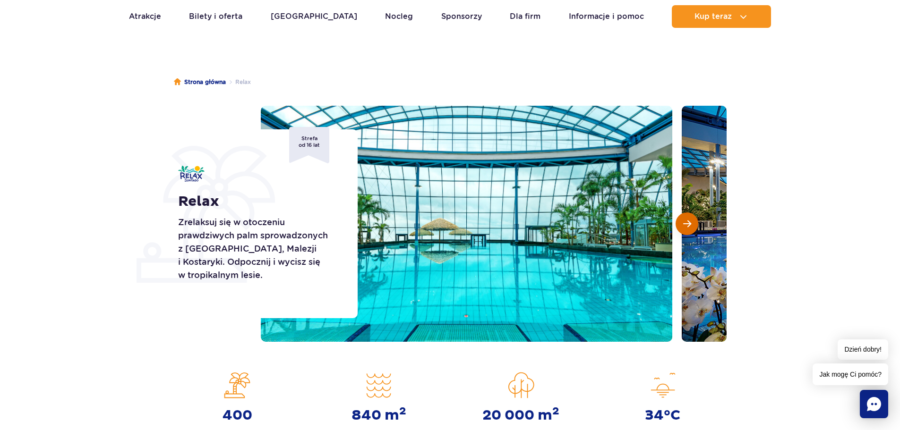
click at [685, 220] on span "Następny slajd" at bounding box center [687, 224] width 8 height 9
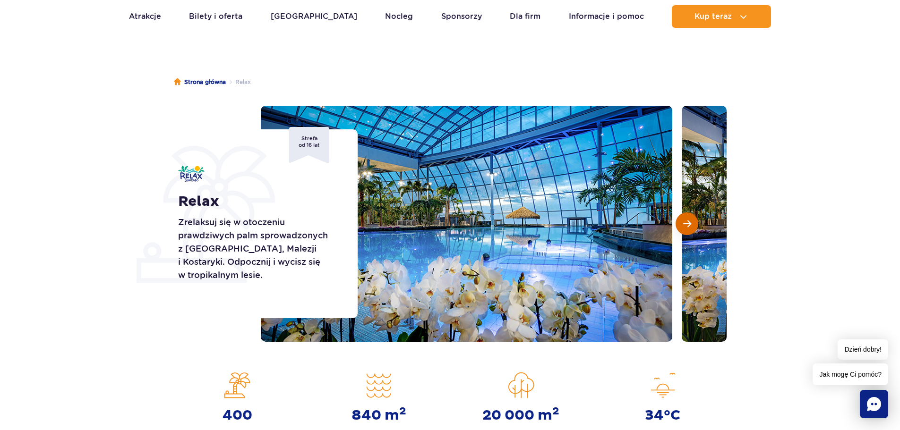
click at [685, 220] on span "Następny slajd" at bounding box center [687, 224] width 8 height 9
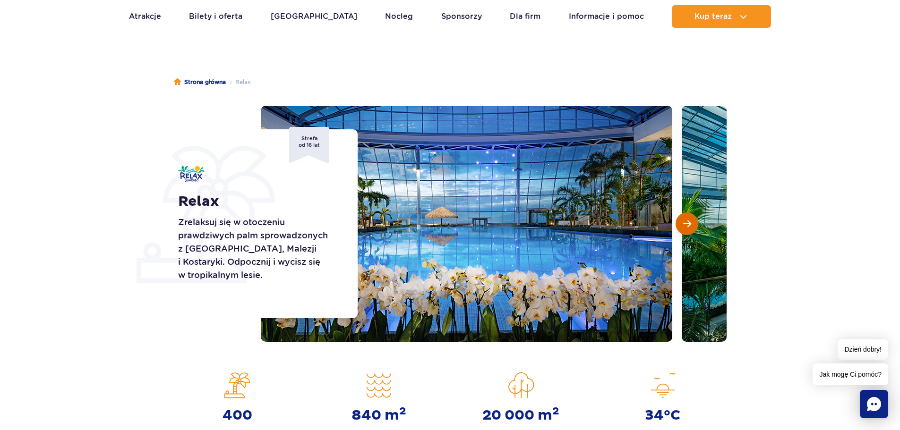
click at [685, 220] on span "Następny slajd" at bounding box center [687, 224] width 8 height 9
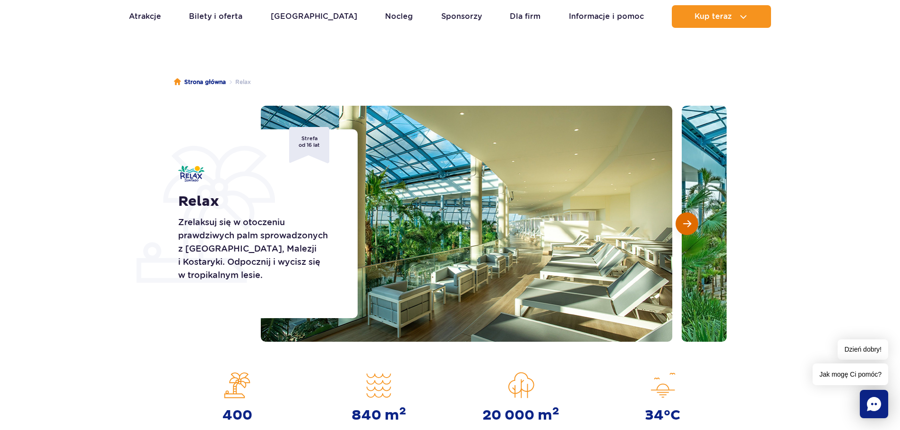
click at [685, 220] on span "Następny slajd" at bounding box center [687, 224] width 8 height 9
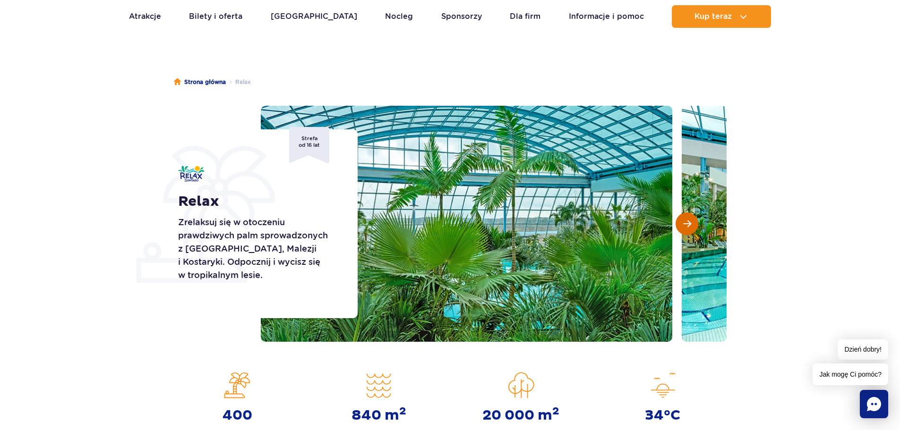
click at [685, 220] on span "Następny slajd" at bounding box center [687, 224] width 8 height 9
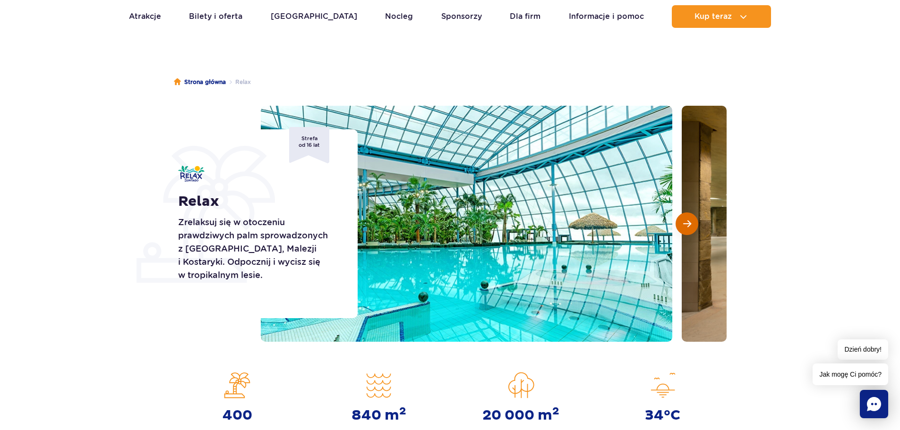
click at [685, 220] on span "Następny slajd" at bounding box center [687, 224] width 8 height 9
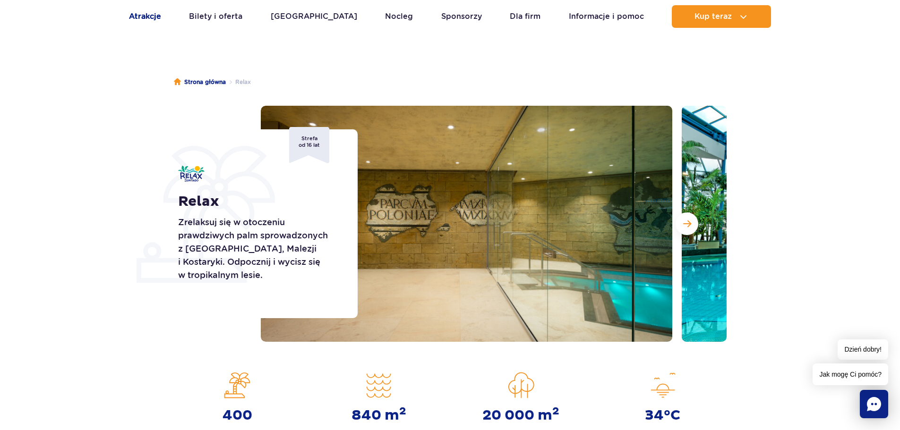
click at [153, 14] on link "Atrakcje" at bounding box center [145, 16] width 32 height 23
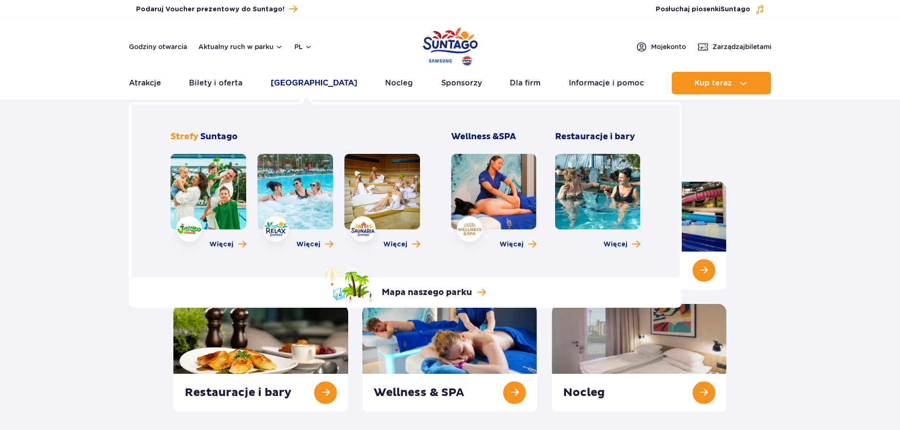
click at [287, 77] on link "[GEOGRAPHIC_DATA]" at bounding box center [314, 83] width 86 height 23
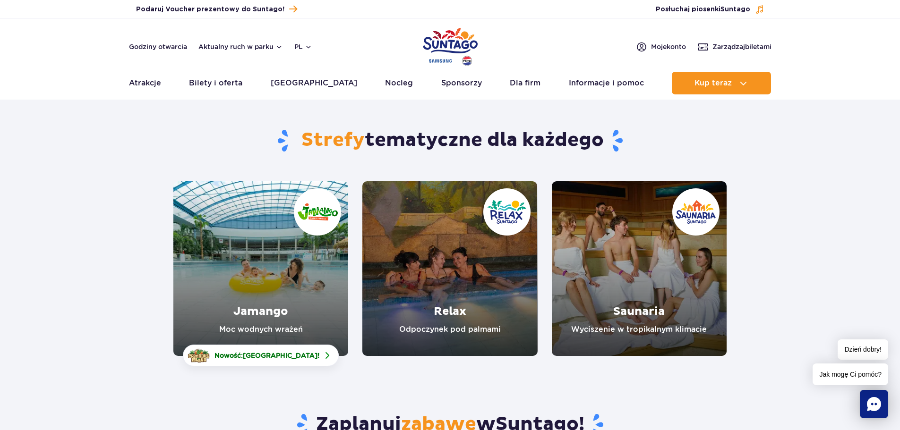
click at [318, 212] on link "Jamango" at bounding box center [260, 268] width 175 height 175
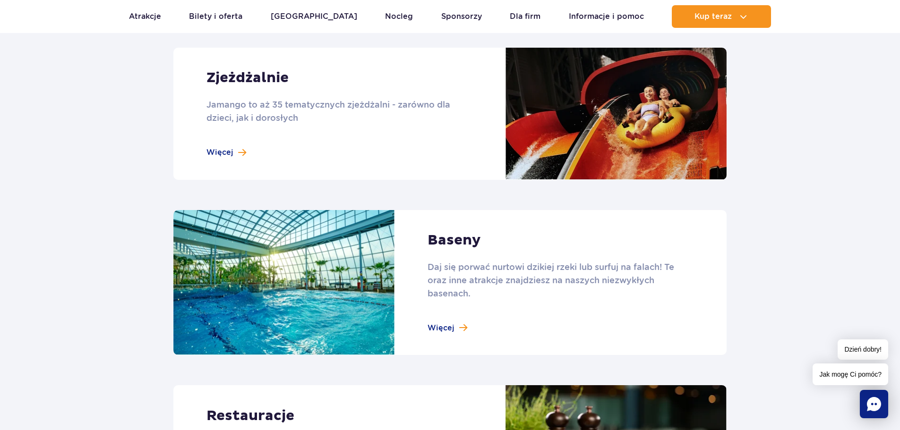
scroll to position [709, 0]
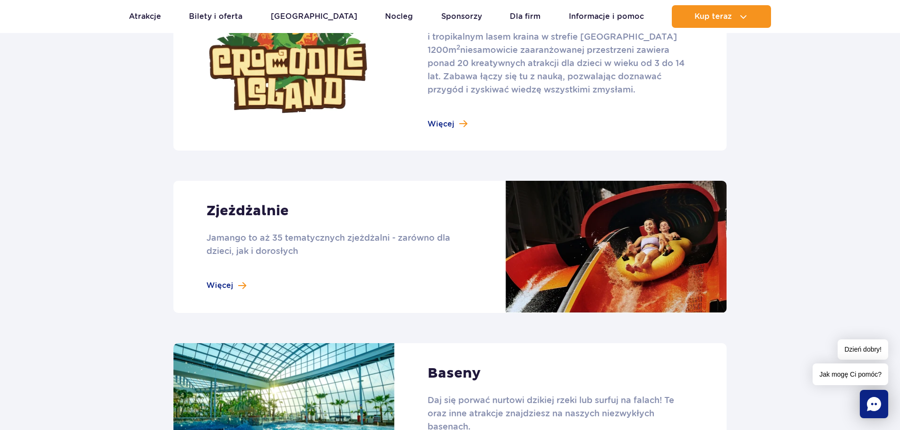
click at [228, 283] on link at bounding box center [449, 247] width 553 height 132
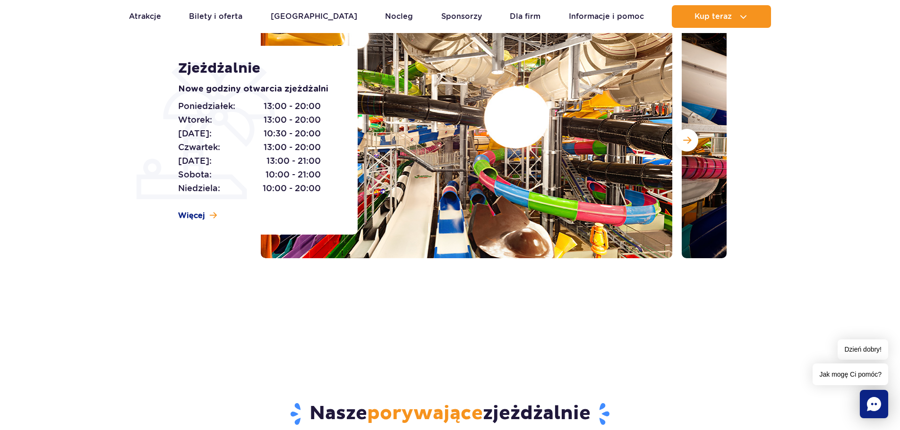
scroll to position [142, 0]
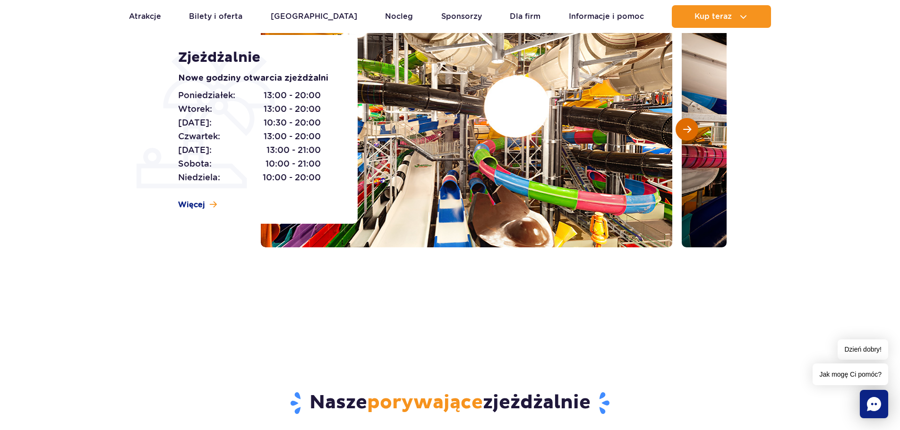
click at [680, 125] on button "Następny slajd" at bounding box center [687, 129] width 23 height 23
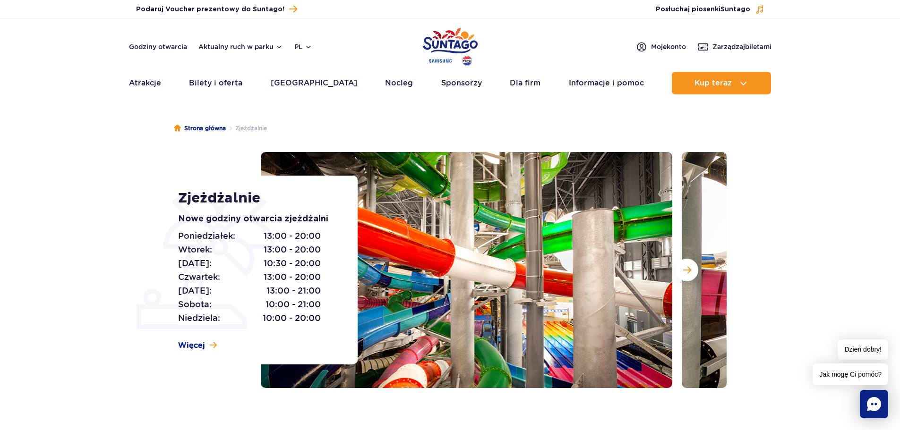
scroll to position [0, 0]
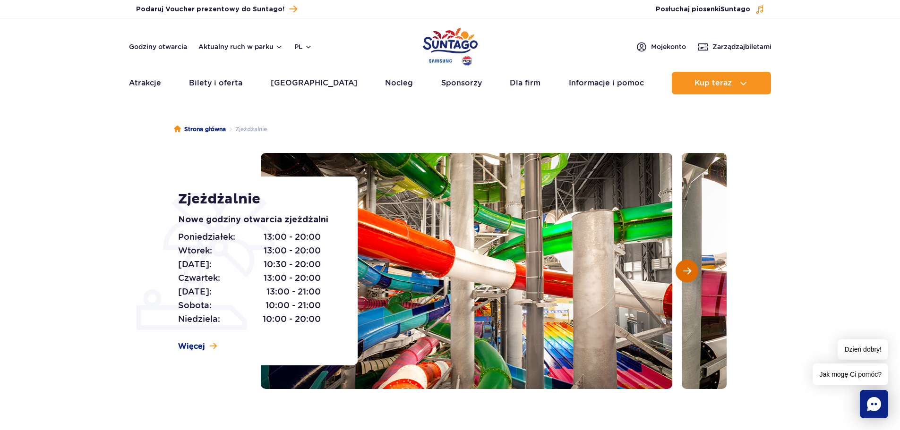
click at [693, 271] on button "Następny slajd" at bounding box center [687, 271] width 23 height 23
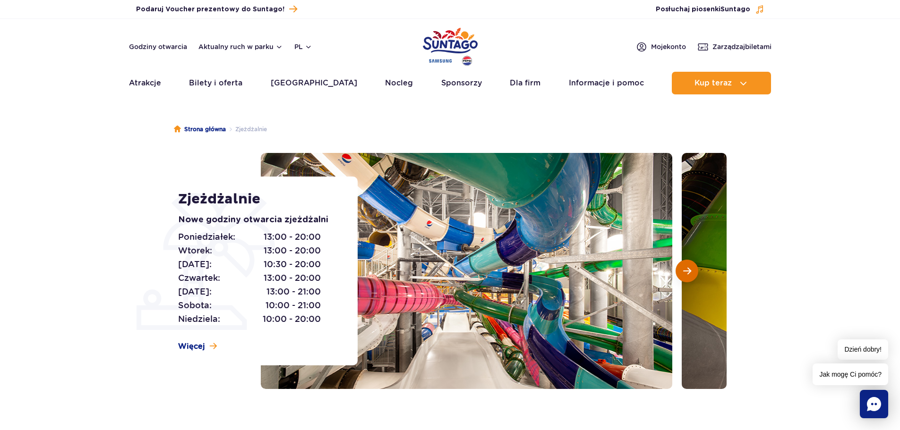
click at [693, 271] on button "Następny slajd" at bounding box center [687, 271] width 23 height 23
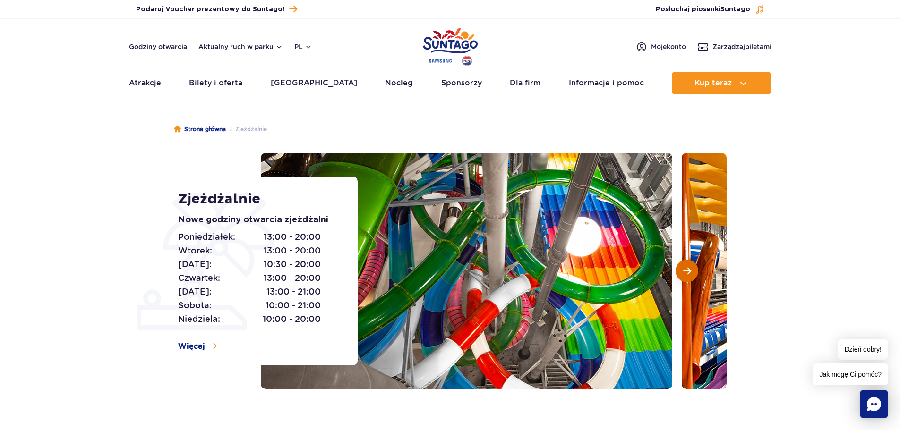
click at [693, 271] on button "Następny slajd" at bounding box center [687, 271] width 23 height 23
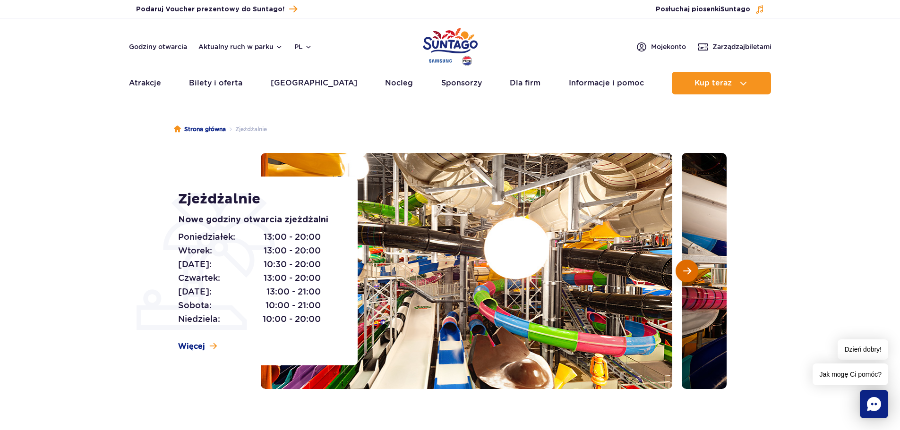
click at [693, 271] on button "Następny slajd" at bounding box center [687, 271] width 23 height 23
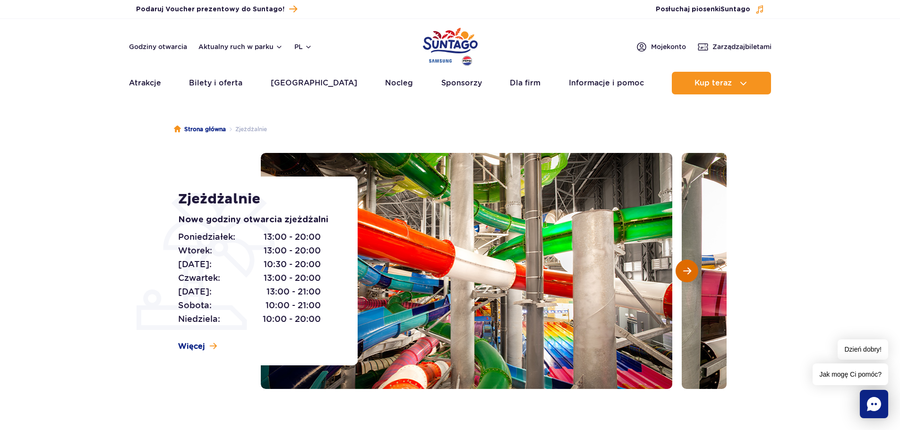
click at [693, 271] on button "Następny slajd" at bounding box center [687, 271] width 23 height 23
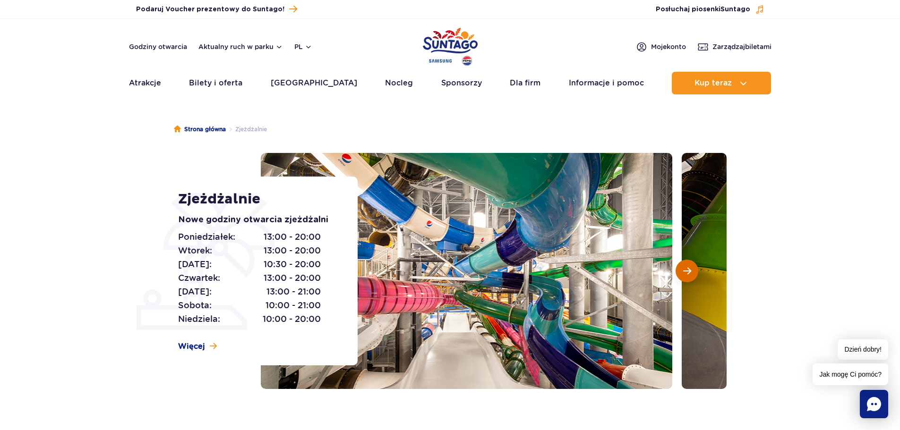
click at [693, 271] on button "Następny slajd" at bounding box center [687, 271] width 23 height 23
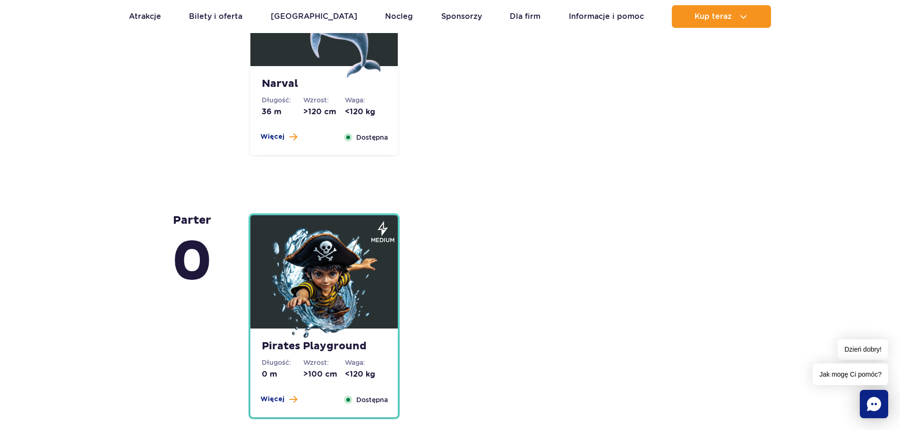
scroll to position [2221, 0]
